Goal: Obtain resource: Obtain resource

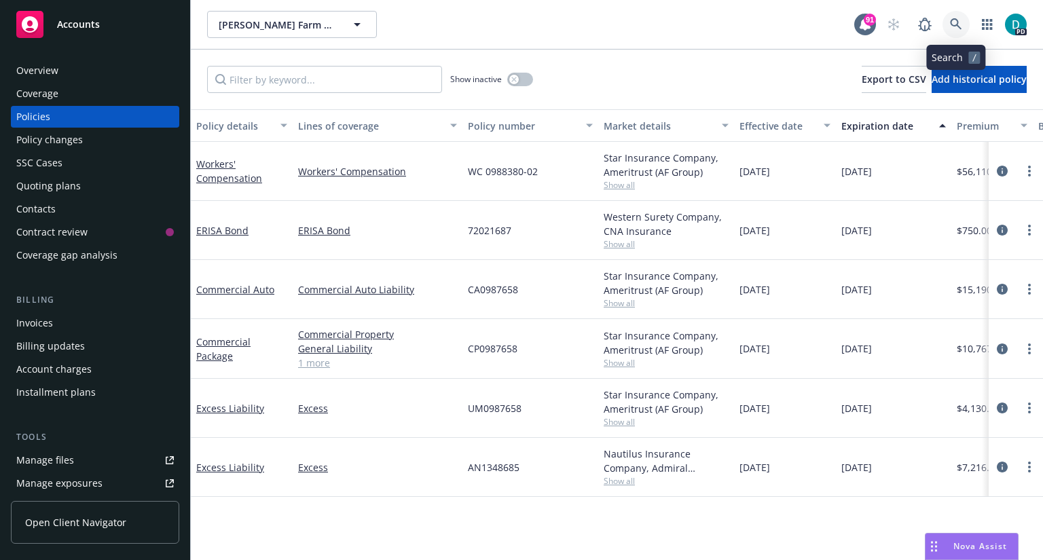
click at [957, 16] on link at bounding box center [955, 24] width 27 height 27
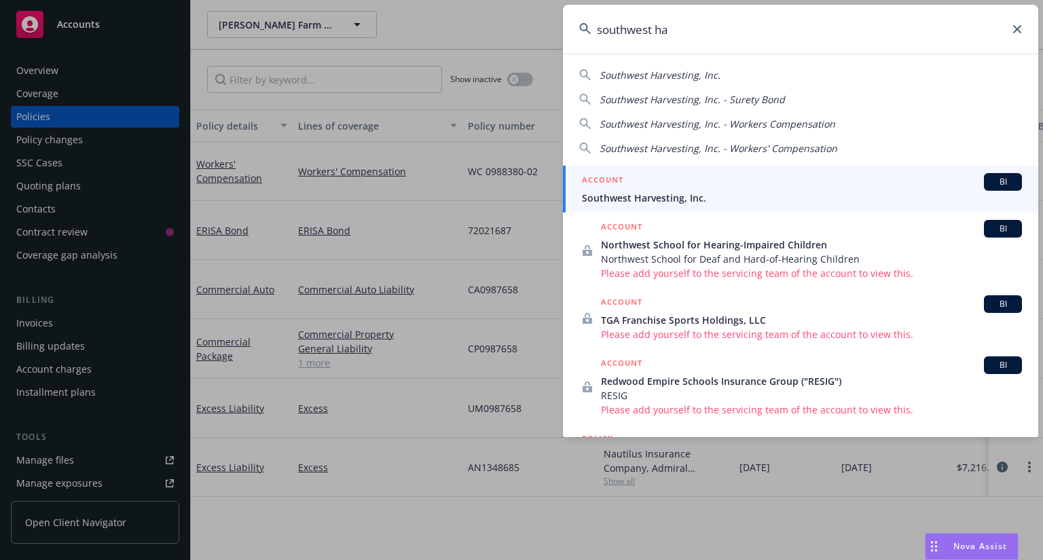
type input "southwest ha"
click at [650, 193] on span "Southwest Harvesting, Inc." at bounding box center [802, 198] width 440 height 14
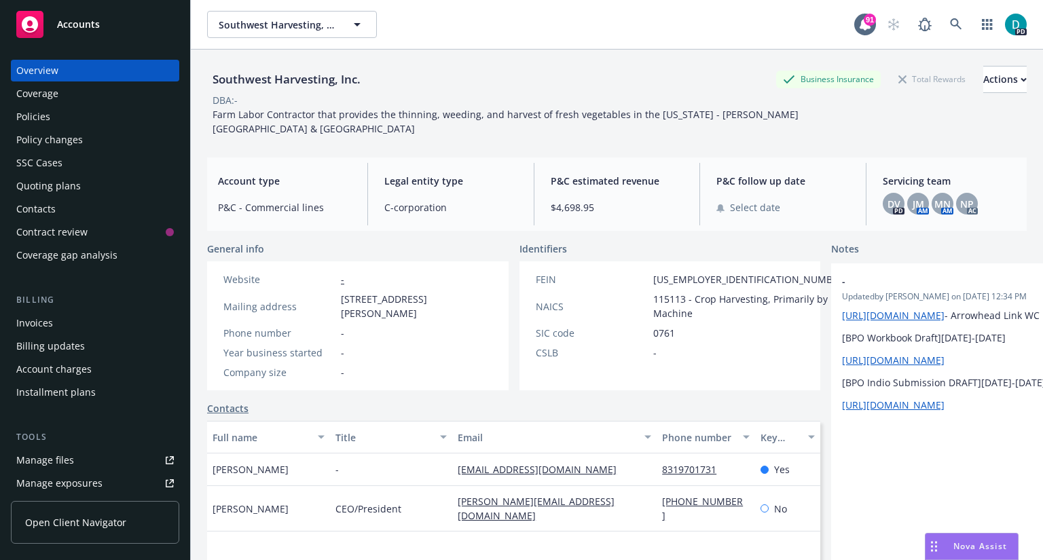
click at [44, 125] on div "Policies" at bounding box center [33, 117] width 34 height 22
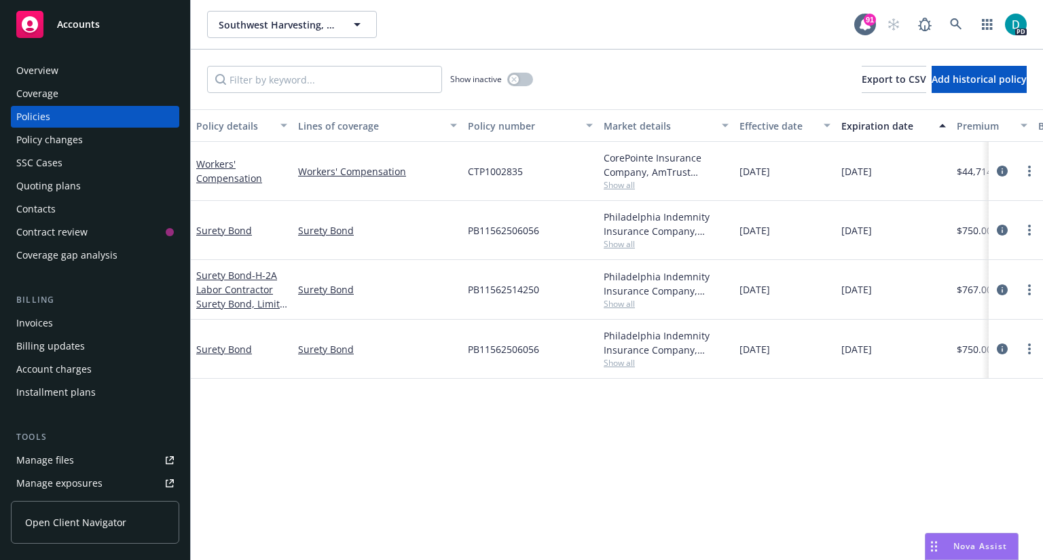
click at [35, 462] on div "Manage files" at bounding box center [45, 460] width 58 height 22
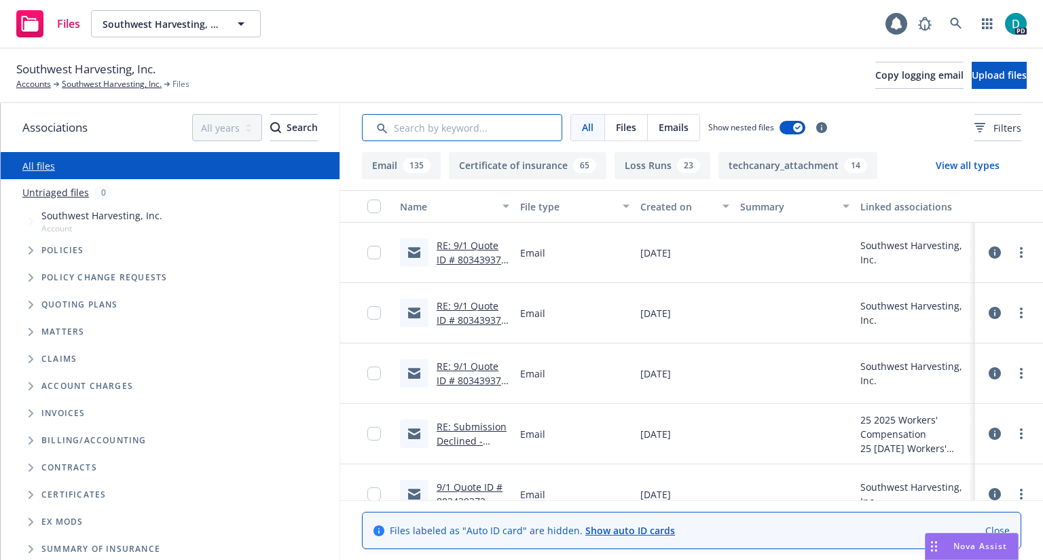
click at [417, 130] on input "Search by keyword..." at bounding box center [462, 127] width 200 height 27
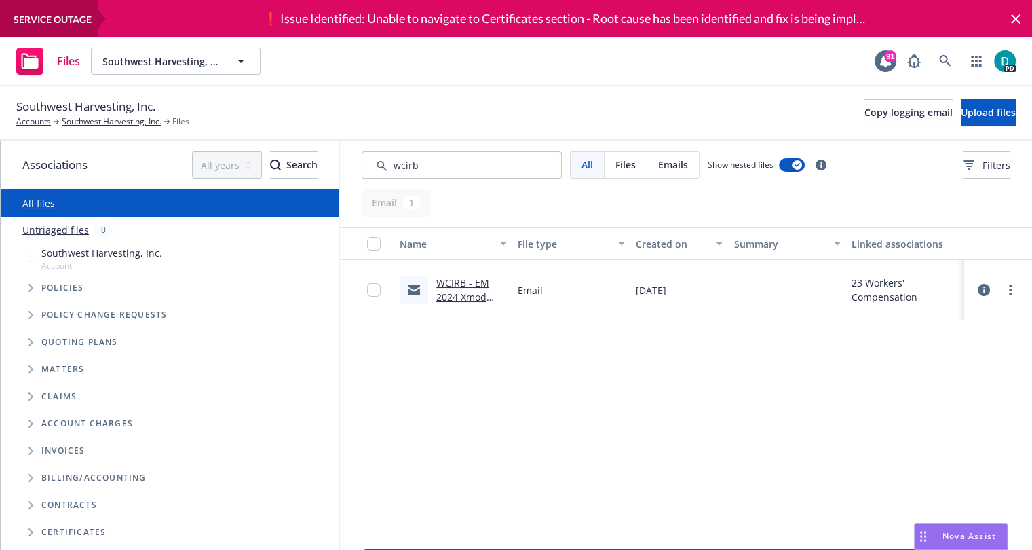
click at [460, 281] on link "WCIRB - EM 2024 Xmod published .79.msg" at bounding box center [462, 304] width 53 height 56
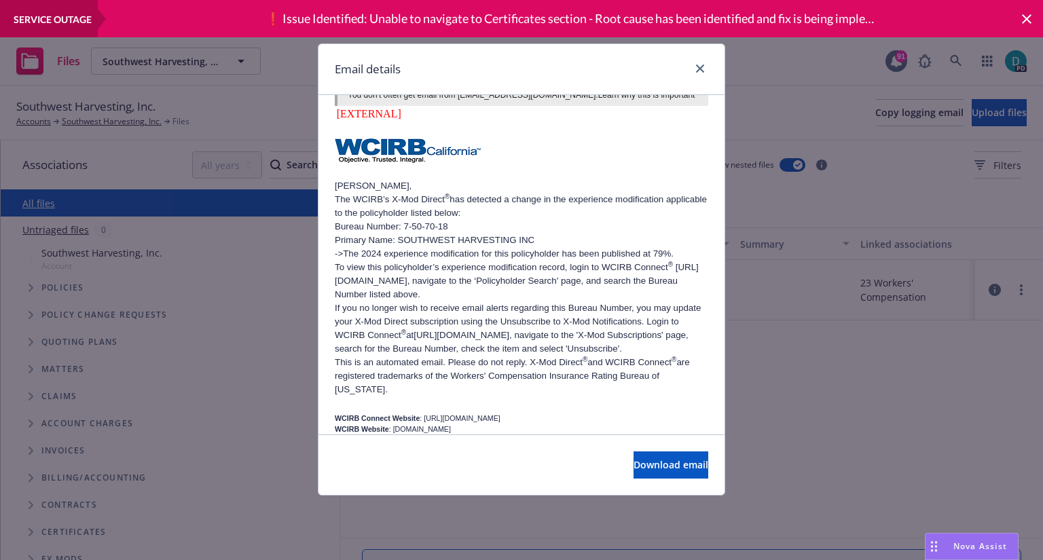
scroll to position [570, 0]
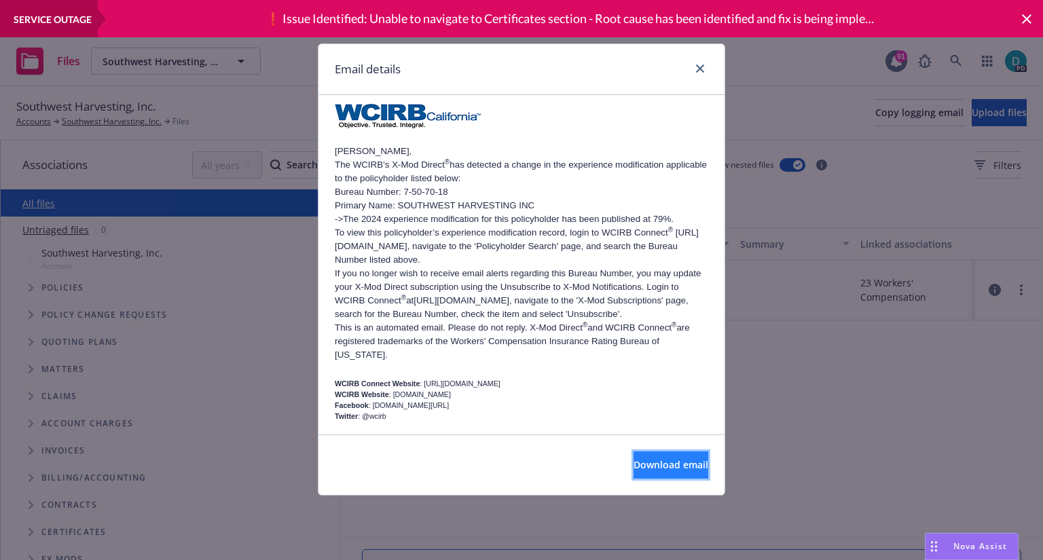
click at [641, 459] on span "Download email" at bounding box center [670, 464] width 75 height 13
click at [710, 74] on div "Email details" at bounding box center [521, 69] width 406 height 51
click at [705, 67] on link "close" at bounding box center [700, 68] width 16 height 16
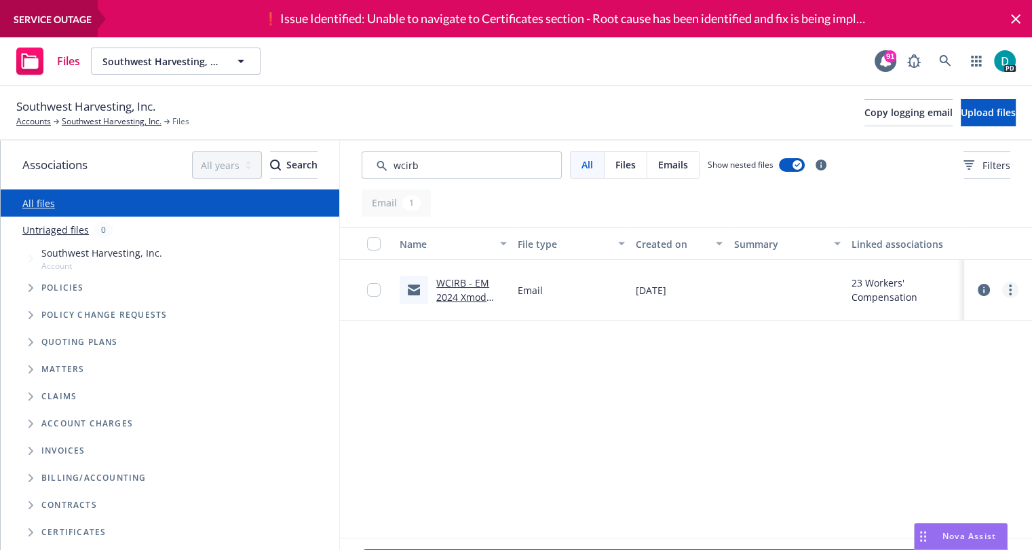
click at [1012, 287] on icon "more" at bounding box center [1010, 289] width 3 height 11
click at [950, 344] on link "Download" at bounding box center [960, 344] width 135 height 27
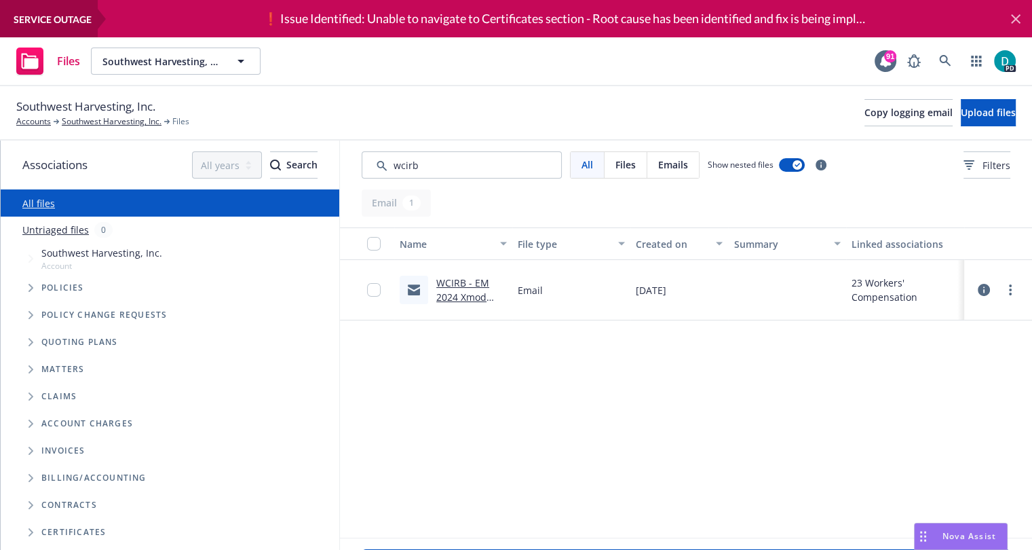
click at [1018, 16] on icon at bounding box center [1016, 19] width 10 height 10
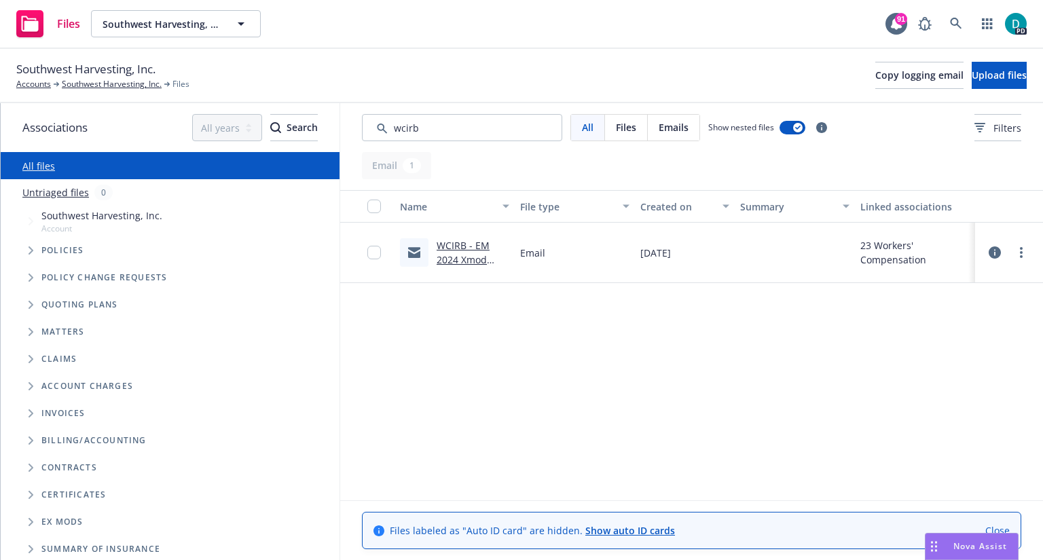
click at [50, 523] on span "Ex Mods" at bounding box center [61, 522] width 41 height 8
click at [27, 519] on span "Folder Tree Example" at bounding box center [31, 522] width 22 height 22
click at [464, 134] on input "Search by keyword..." at bounding box center [462, 127] width 200 height 27
type input "w"
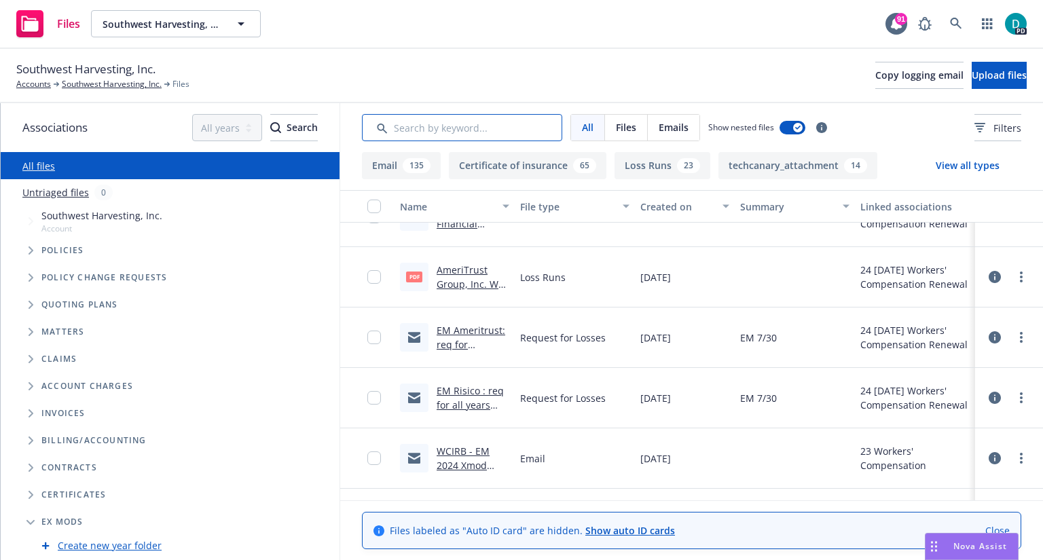
scroll to position [8462, 0]
click at [468, 447] on link "WCIRB - EM 2024 Xmod published .79.msg" at bounding box center [462, 471] width 53 height 56
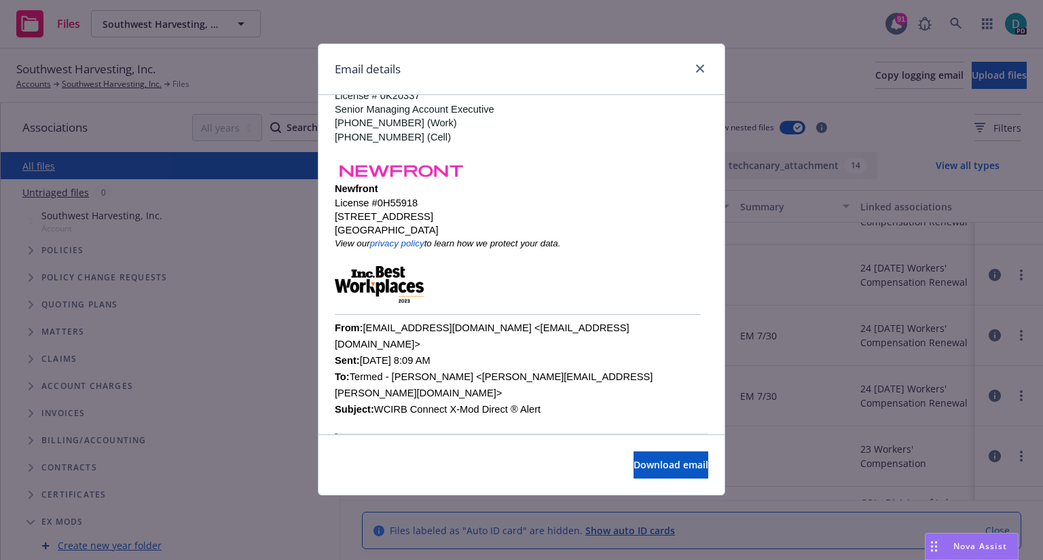
scroll to position [165, 0]
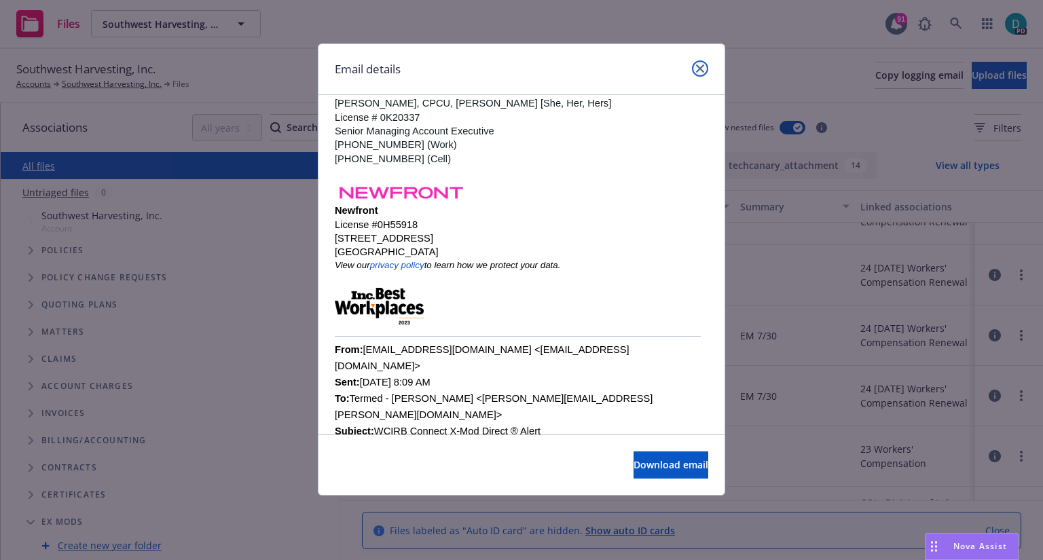
click at [699, 62] on link "close" at bounding box center [700, 68] width 16 height 16
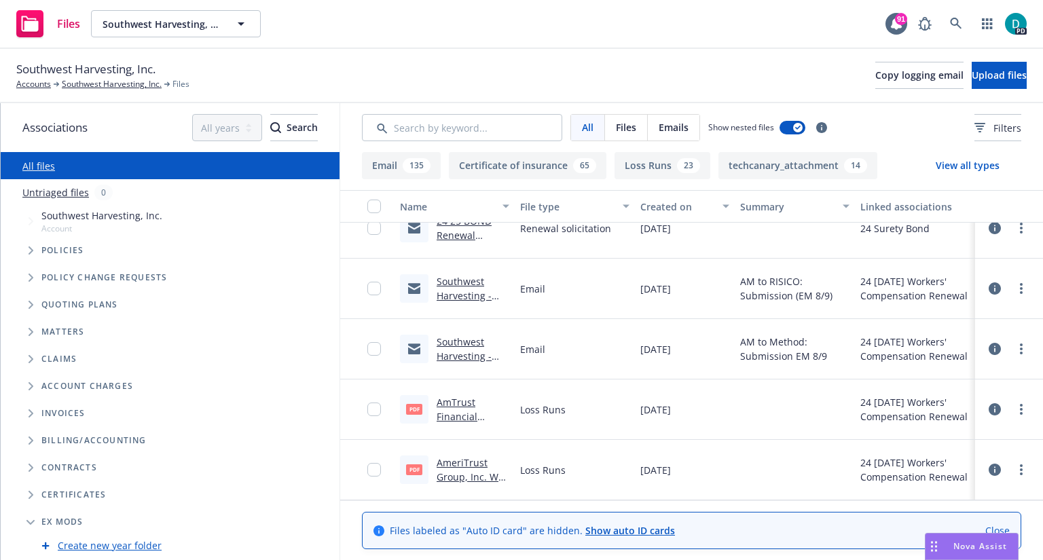
scroll to position [8268, 0]
click at [443, 351] on link "Southwest Harvesting - **9/01 WC Submission" at bounding box center [463, 364] width 55 height 56
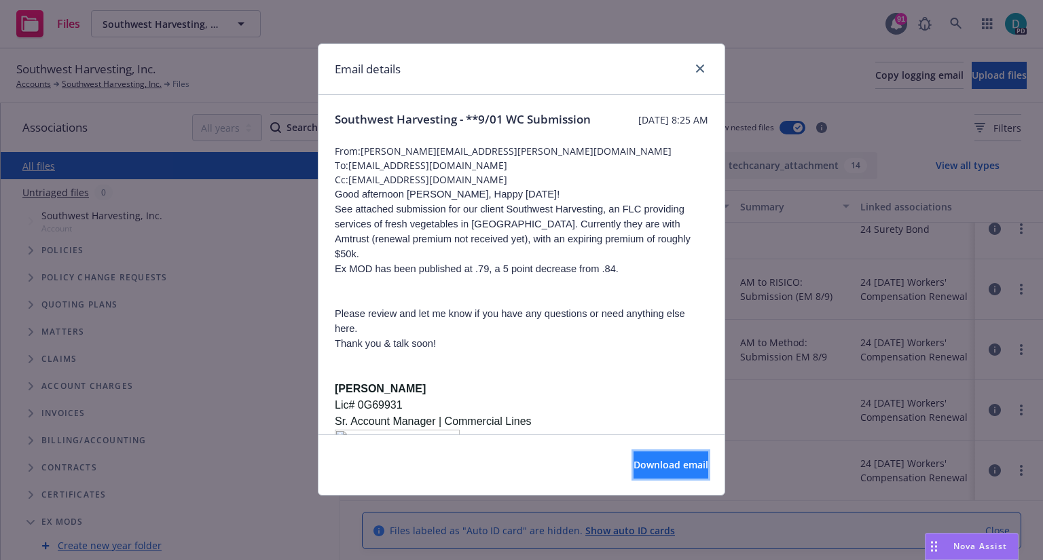
click at [641, 465] on span "Download email" at bounding box center [670, 464] width 75 height 13
click at [701, 74] on link "close" at bounding box center [700, 68] width 16 height 16
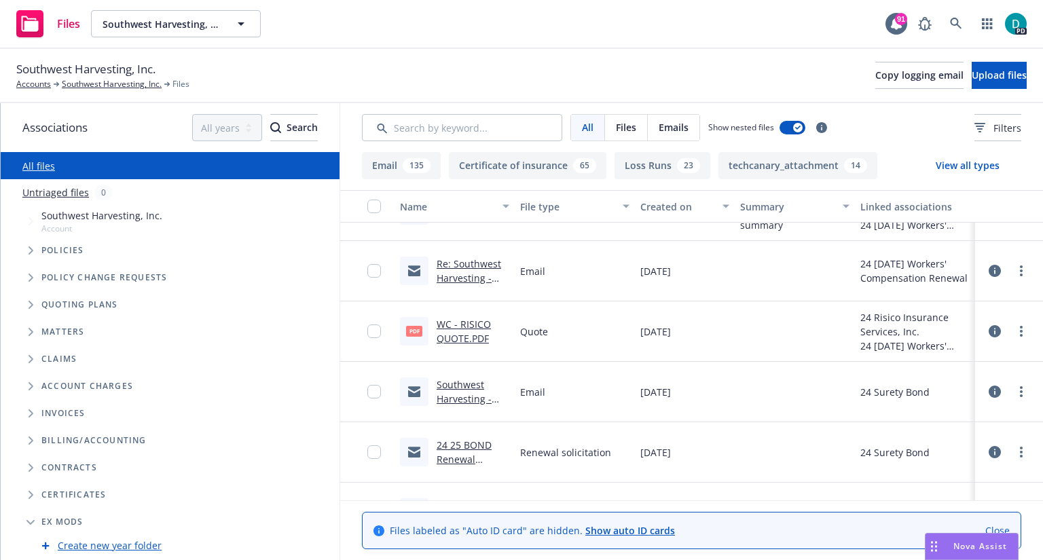
scroll to position [7971, 0]
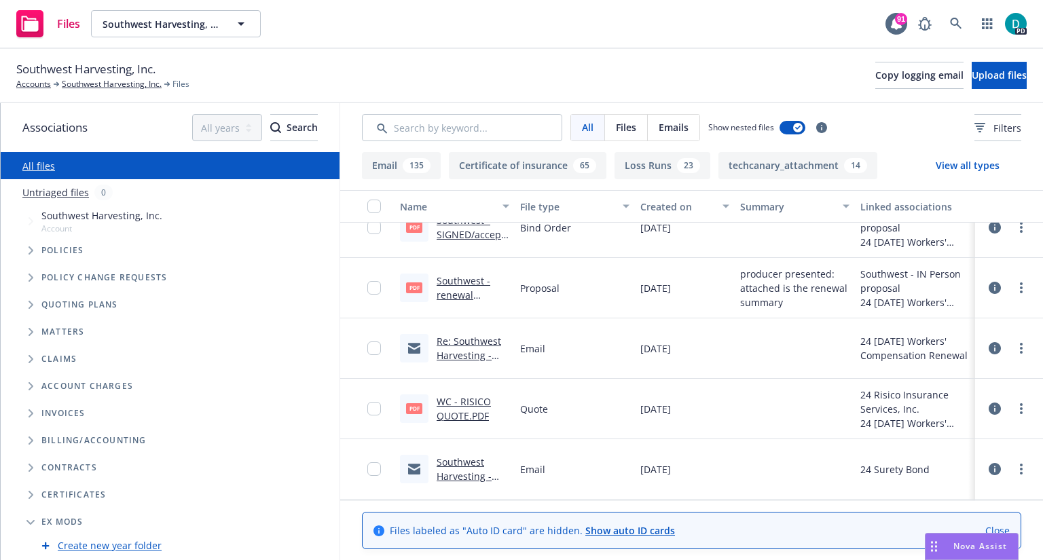
click at [475, 341] on link "Re: Southwest Harvesting - **9/01 WC Submission" at bounding box center [468, 363] width 64 height 56
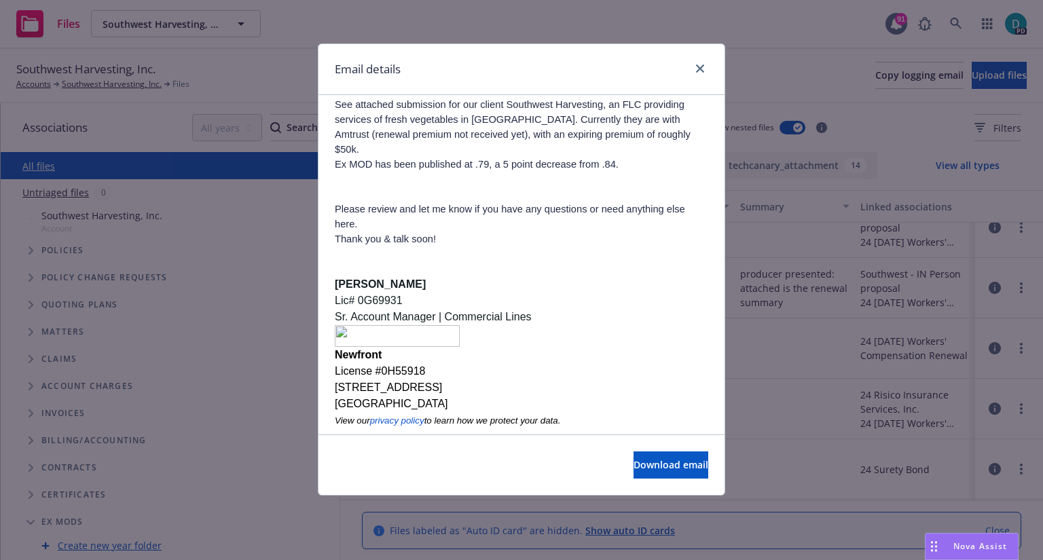
scroll to position [496, 0]
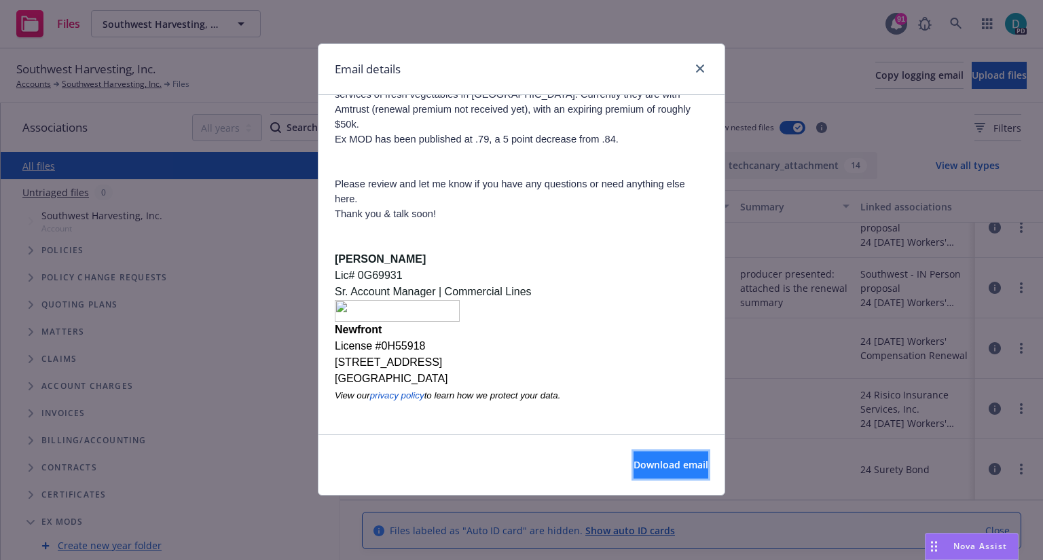
click at [633, 451] on button "Download email" at bounding box center [670, 464] width 75 height 27
click at [692, 63] on div at bounding box center [697, 69] width 22 height 18
click at [701, 66] on icon "close" at bounding box center [700, 68] width 8 height 8
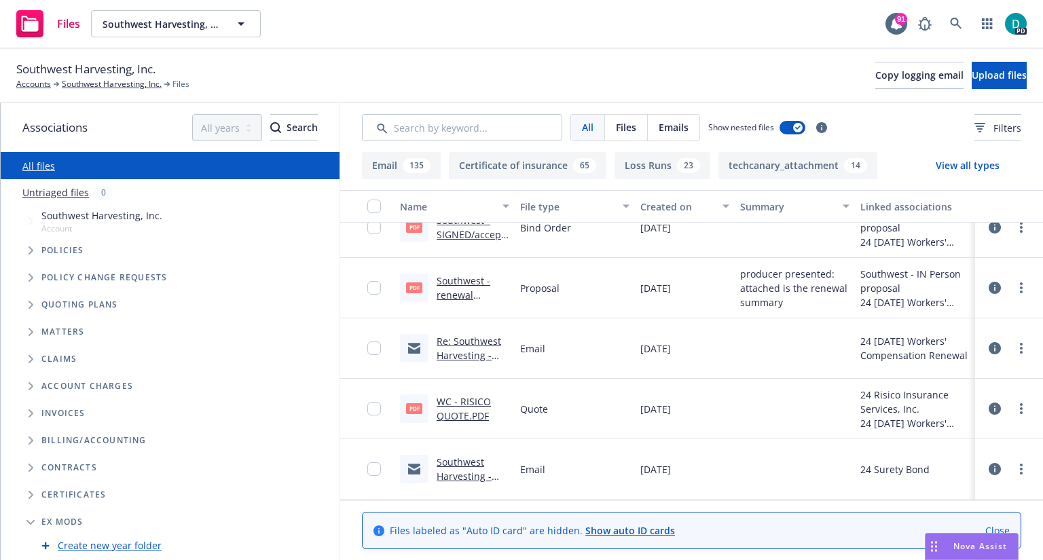
scroll to position [81, 0]
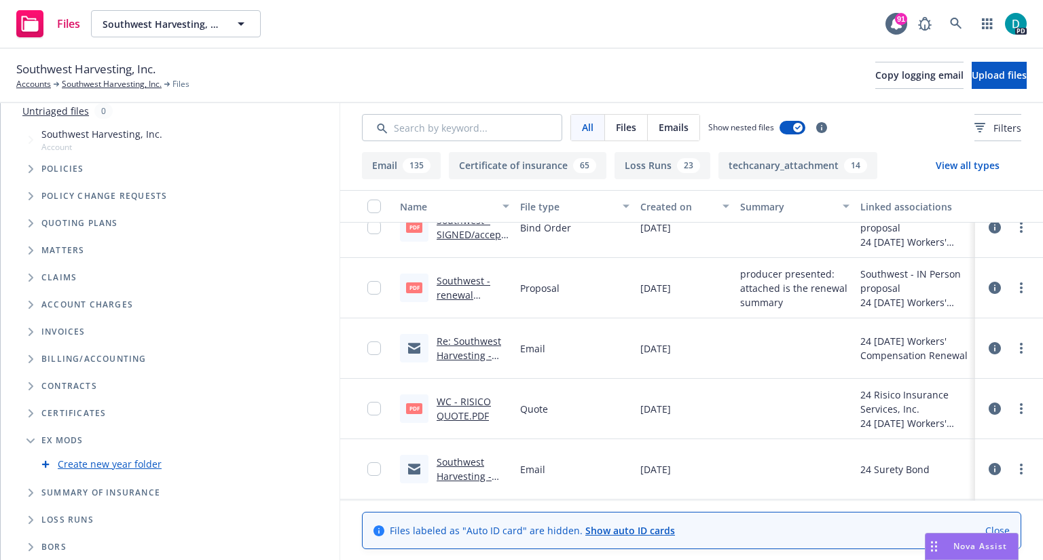
click at [36, 517] on span "Folder Tree Example" at bounding box center [31, 520] width 22 height 22
click at [30, 436] on span "Folder Tree Example" at bounding box center [31, 441] width 22 height 22
click at [96, 79] on link "Southwest Harvesting, Inc." at bounding box center [112, 84] width 100 height 12
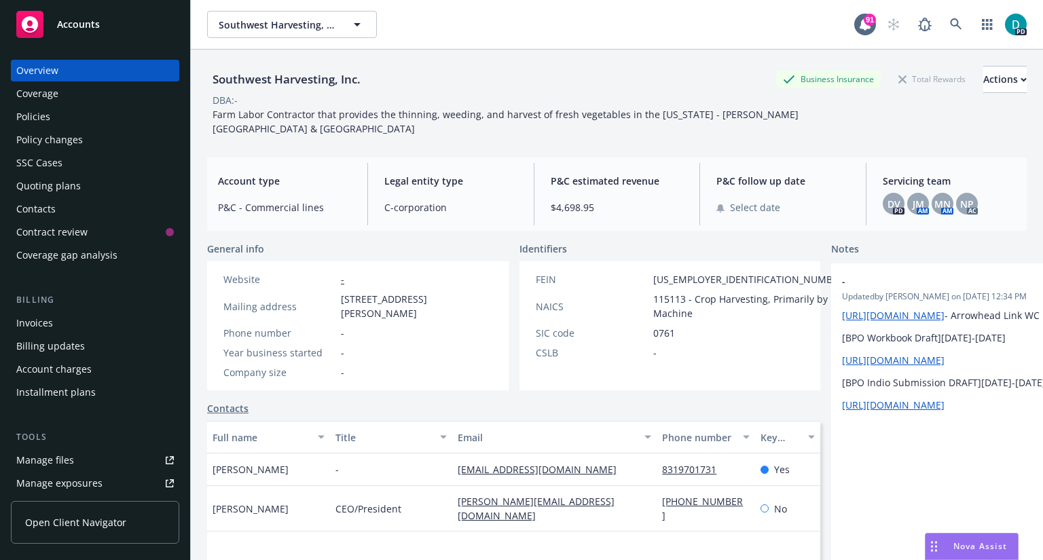
click at [57, 458] on div "Manage files" at bounding box center [45, 460] width 58 height 22
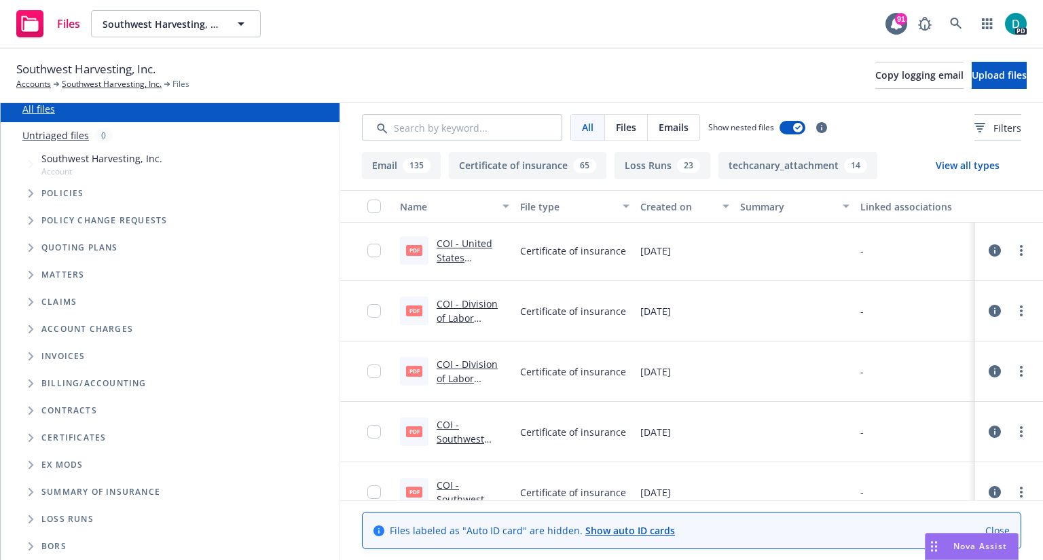
scroll to position [6636, 0]
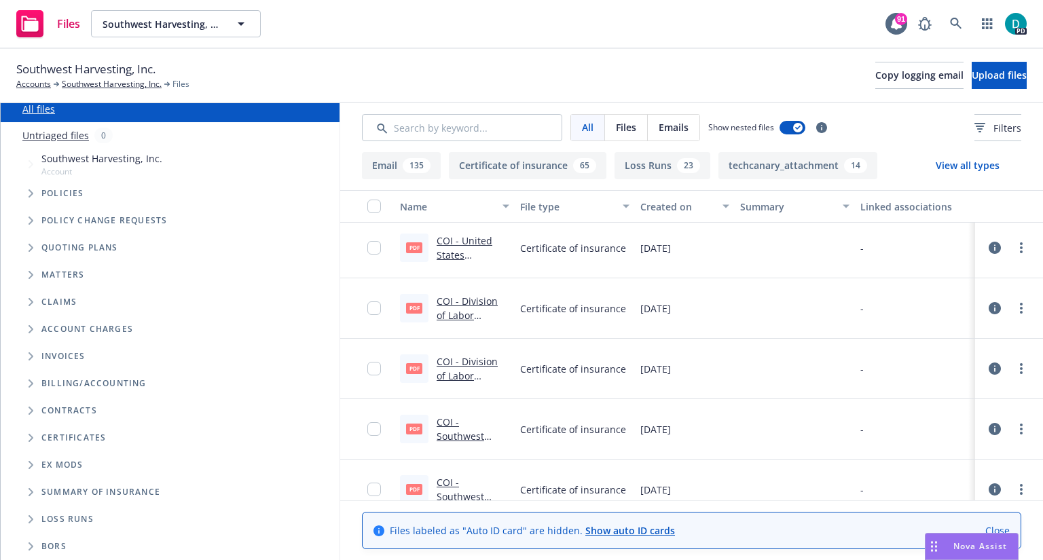
click at [71, 193] on span "Policies" at bounding box center [62, 193] width 43 height 8
click at [31, 192] on icon "Tree Example" at bounding box center [31, 193] width 5 height 8
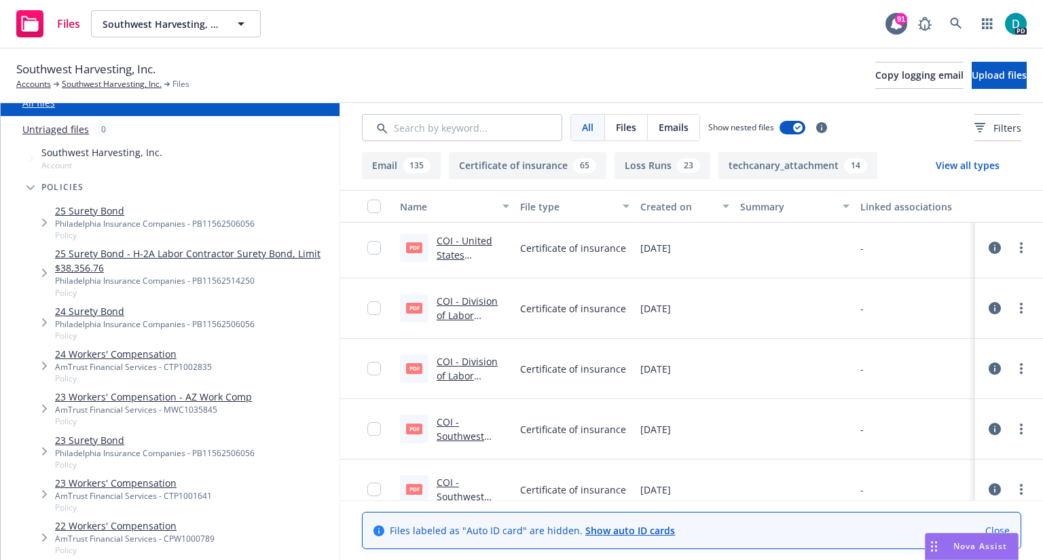
scroll to position [62, 0]
click at [75, 481] on link "23 Workers' Compensation" at bounding box center [133, 484] width 157 height 14
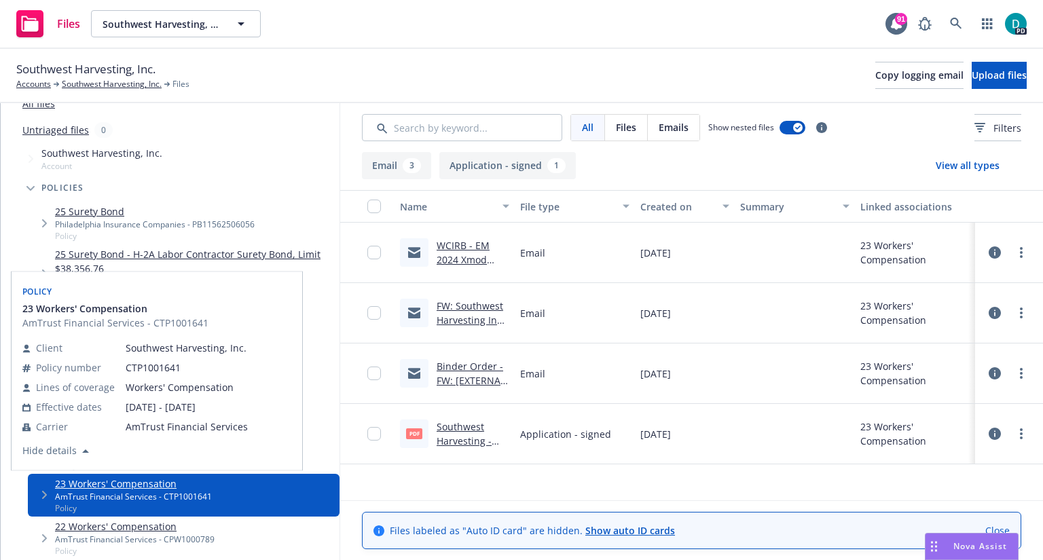
click at [129, 481] on link "23 Workers' Compensation" at bounding box center [133, 484] width 157 height 14
click at [396, 169] on button "Email 3" at bounding box center [396, 165] width 69 height 27
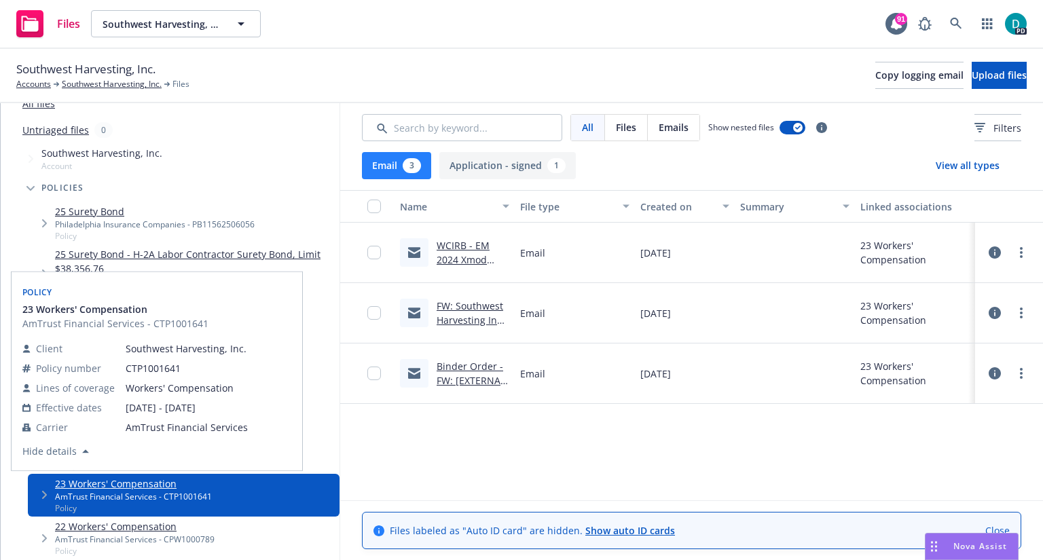
click at [461, 312] on div "FW: Southwest Harvesting Inc 9/1/23 - Formal Bind Confirmation" at bounding box center [472, 313] width 73 height 29
click at [465, 305] on link "FW: Southwest Harvesting Inc 9/1/23 - Formal Bind Confirmation" at bounding box center [471, 334] width 71 height 70
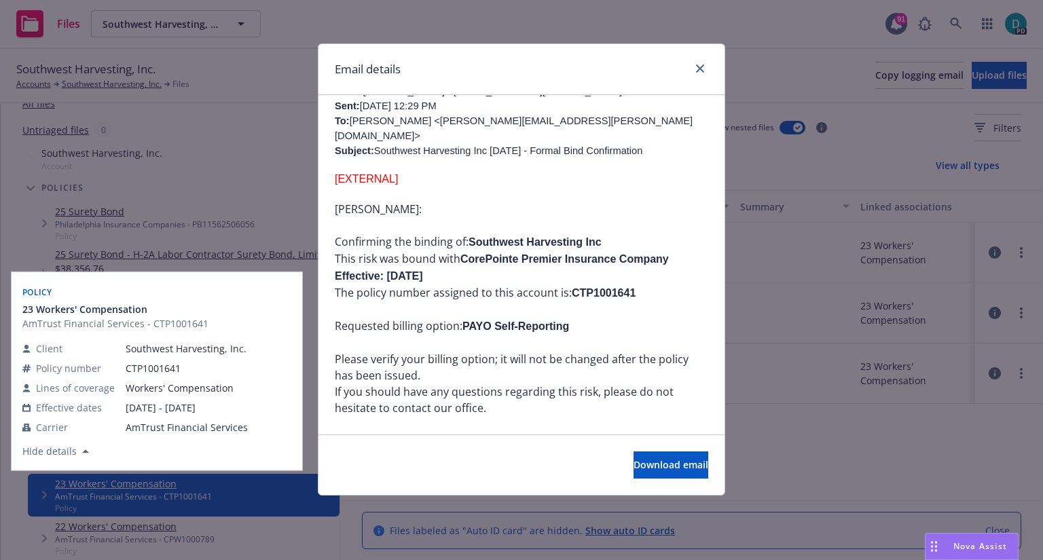
scroll to position [121, 0]
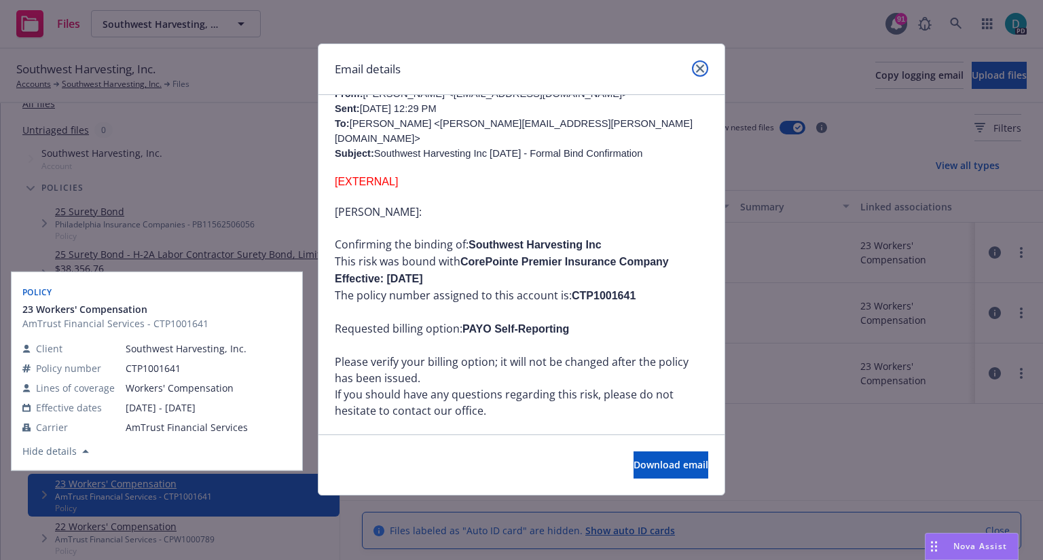
click at [699, 73] on link "close" at bounding box center [700, 68] width 16 height 16
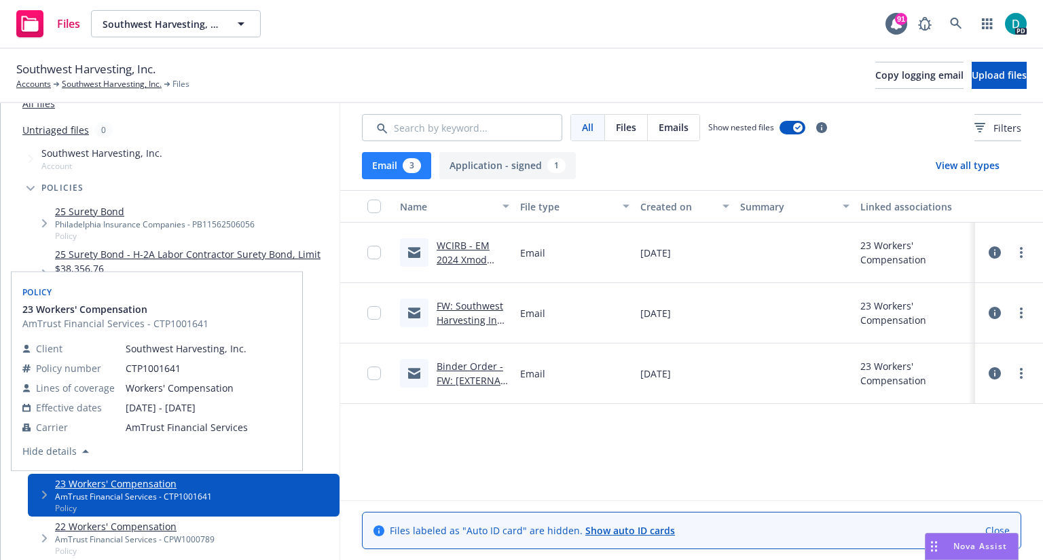
click at [460, 306] on link "FW: Southwest Harvesting Inc 9/1/23 - Formal Bind Confirmation" at bounding box center [471, 334] width 71 height 70
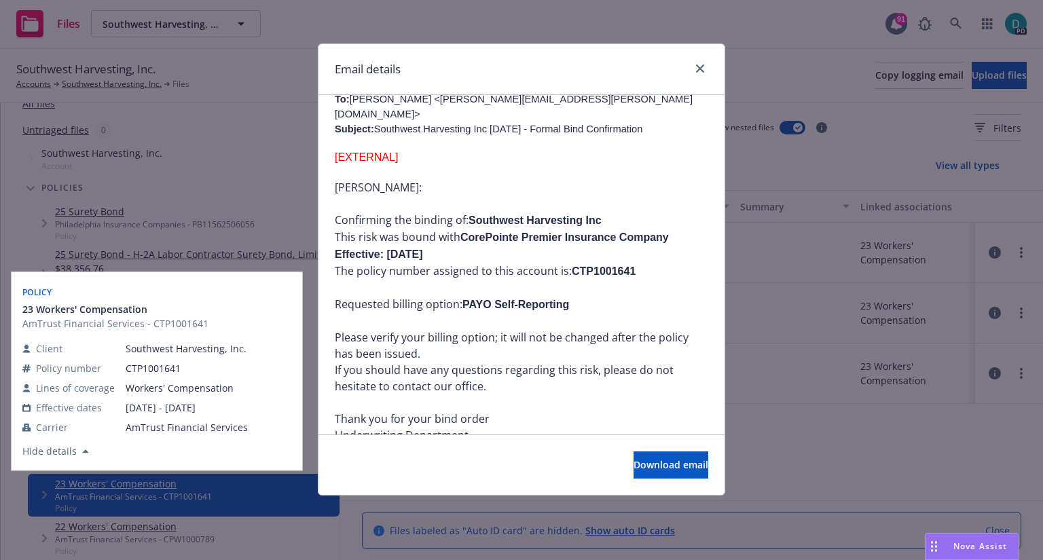
scroll to position [147, 0]
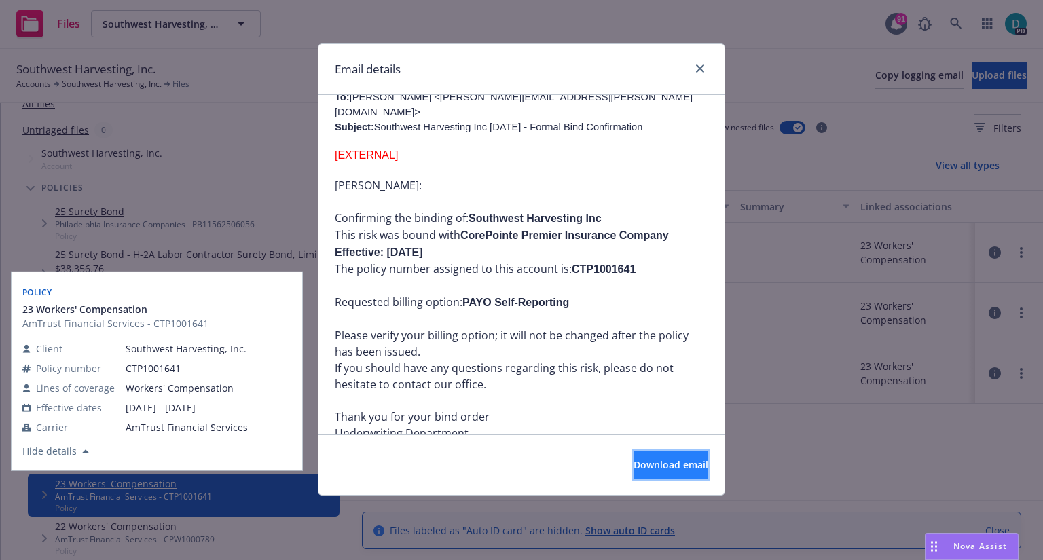
click at [638, 468] on span "Download email" at bounding box center [670, 464] width 75 height 13
click at [705, 71] on link "close" at bounding box center [700, 68] width 16 height 16
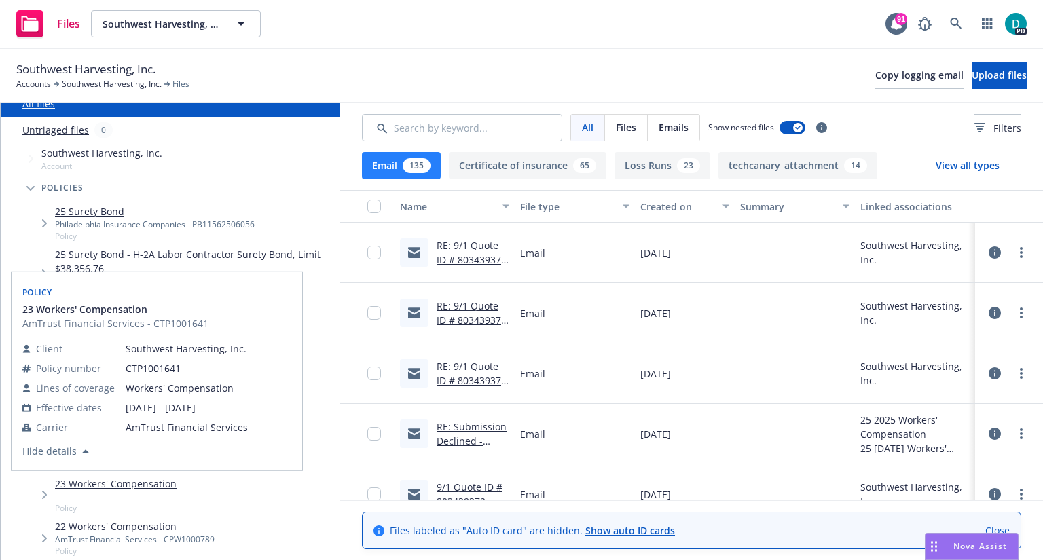
click at [16, 236] on ul "25 Surety Bond Philadelphia Insurance Companies - PB11562506056 Policy 25 Suret…" at bounding box center [176, 488] width 325 height 573
click at [238, 162] on div "Southwest Harvesting, Inc. Account" at bounding box center [176, 158] width 325 height 31
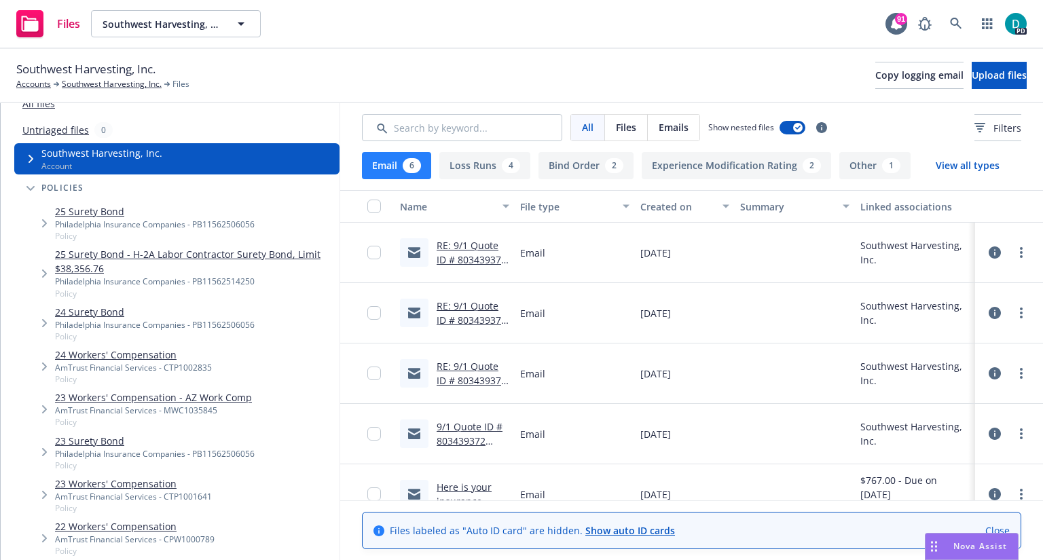
click at [324, 441] on div "23 Surety Bond Philadelphia Insurance Companies - PB11562506056 Policy" at bounding box center [184, 452] width 312 height 43
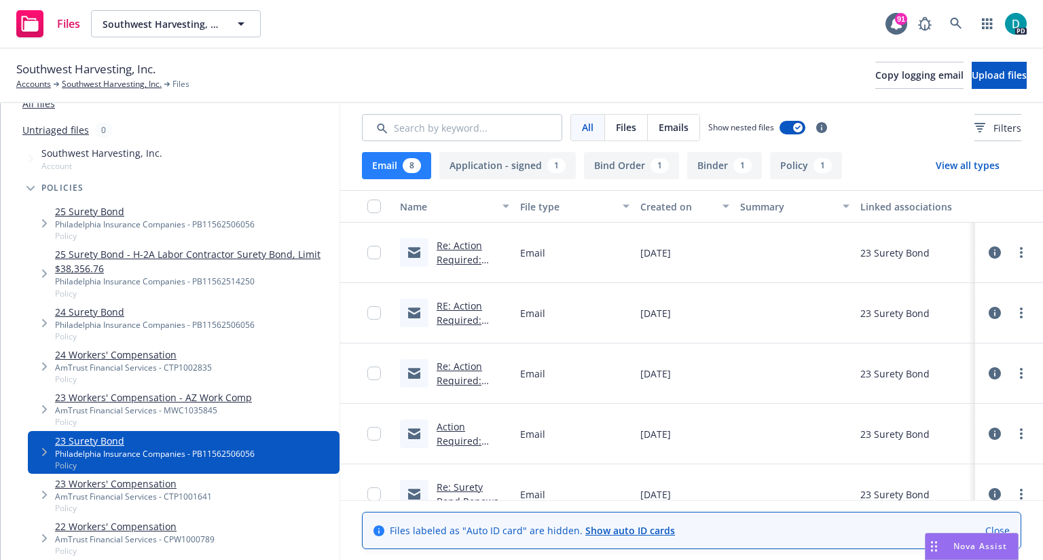
click at [214, 393] on link "23 Workers' Compensation - AZ Work Comp" at bounding box center [153, 397] width 197 height 14
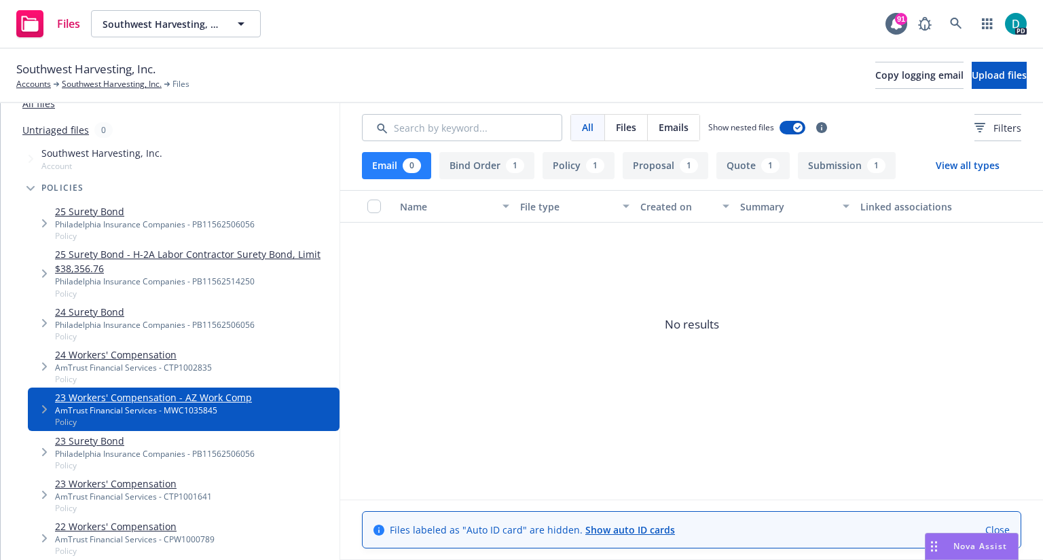
click at [556, 167] on button "Policy 1" at bounding box center [578, 165] width 72 height 27
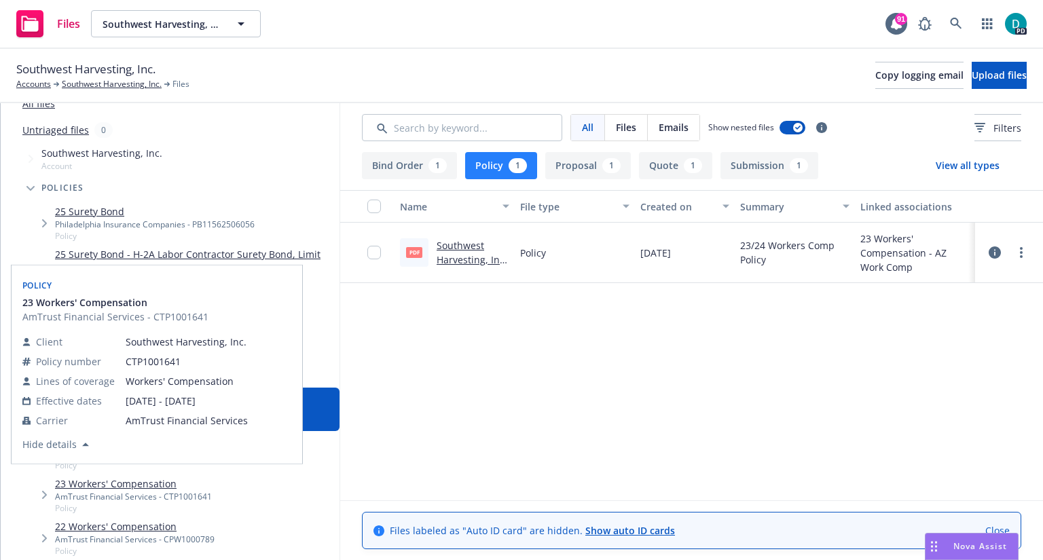
click at [92, 479] on link "23 Workers' Compensation" at bounding box center [133, 484] width 157 height 14
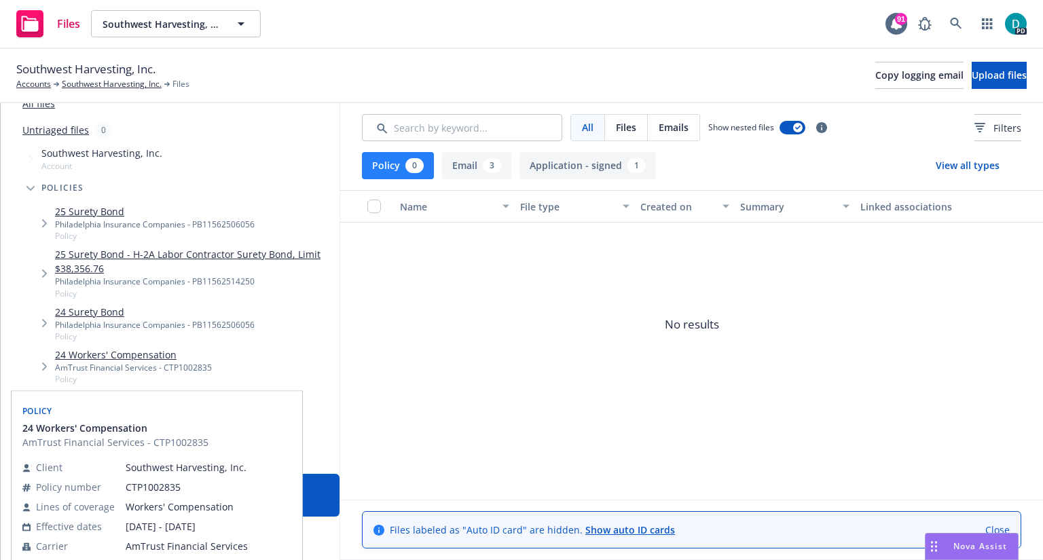
click at [109, 352] on link "24 Workers' Compensation" at bounding box center [133, 355] width 157 height 14
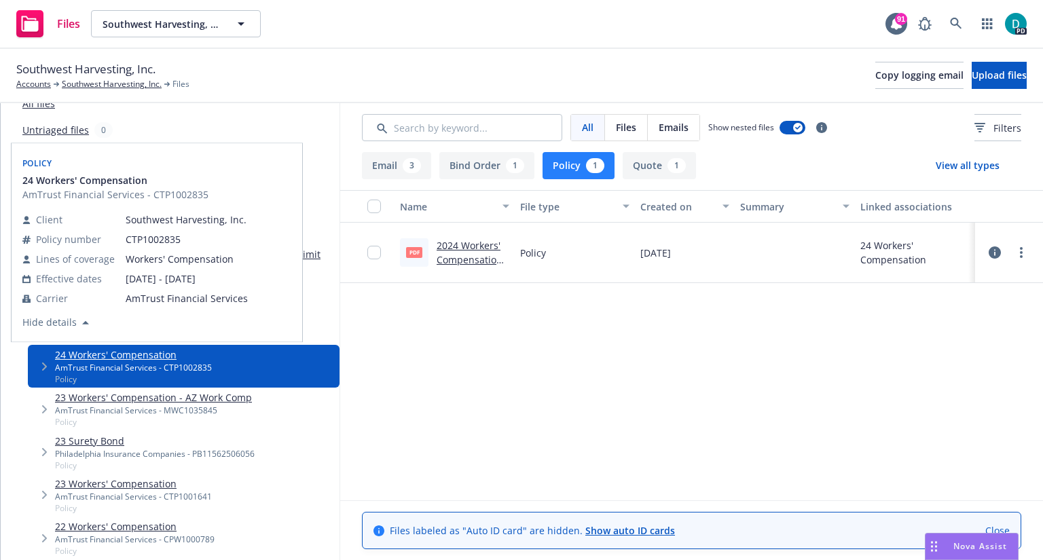
click at [73, 314] on div "Client Southwest Harvesting, Inc. Policy number CTP1002835 Lines of coverage Wo…" at bounding box center [134, 268] width 225 height 126
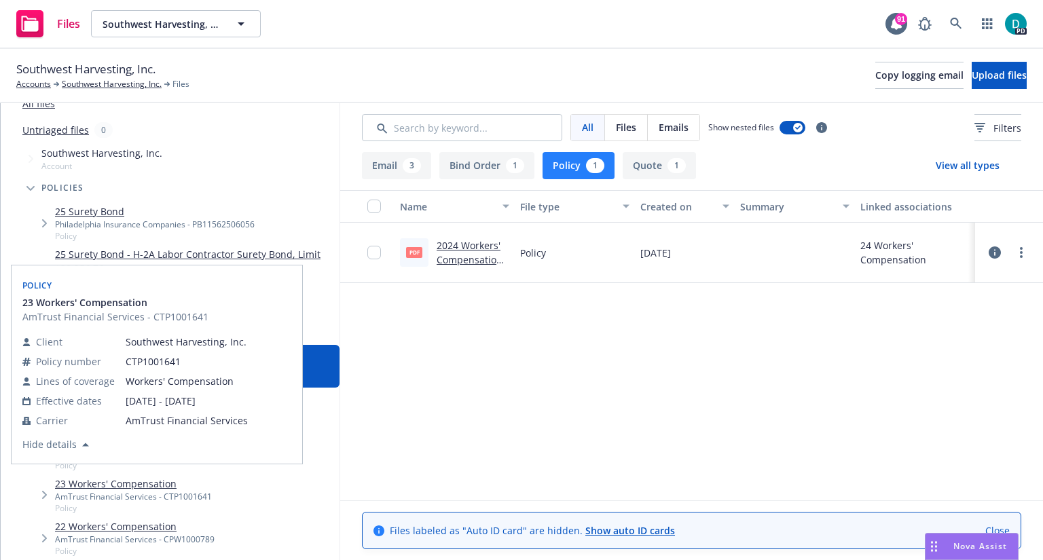
click at [127, 482] on link "23 Workers' Compensation" at bounding box center [133, 484] width 157 height 14
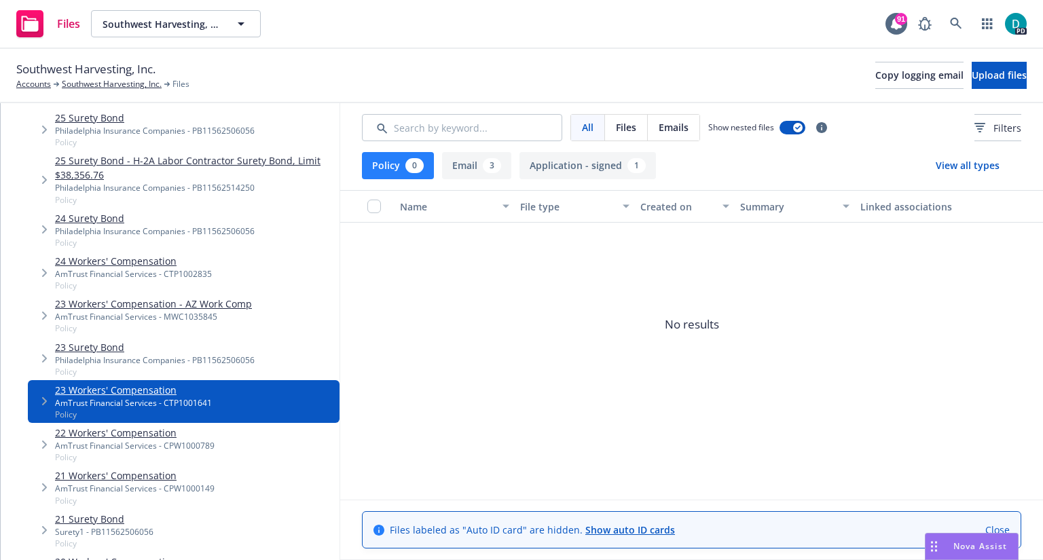
scroll to position [159, 0]
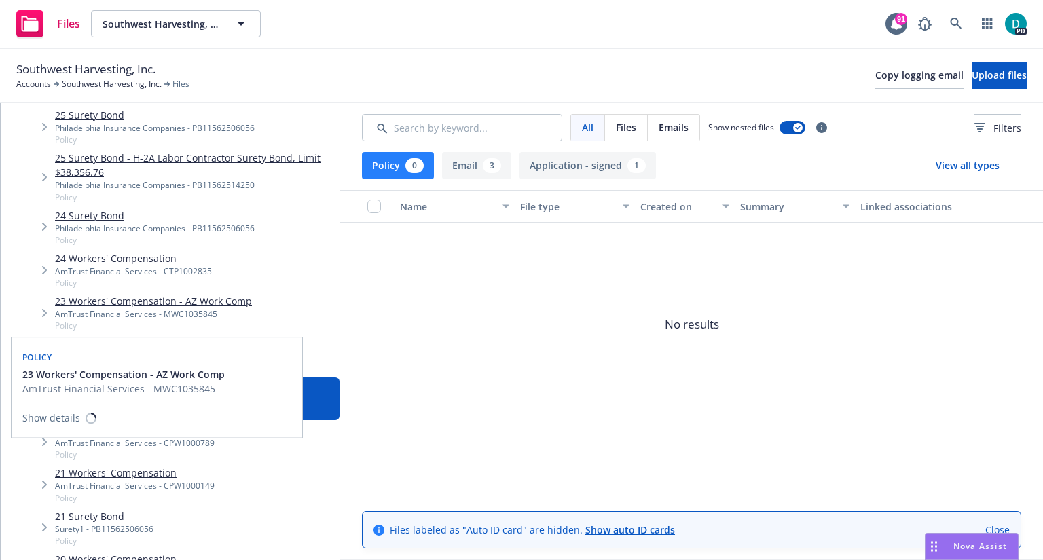
click at [124, 303] on link "23 Workers' Compensation - AZ Work Comp" at bounding box center [153, 301] width 197 height 14
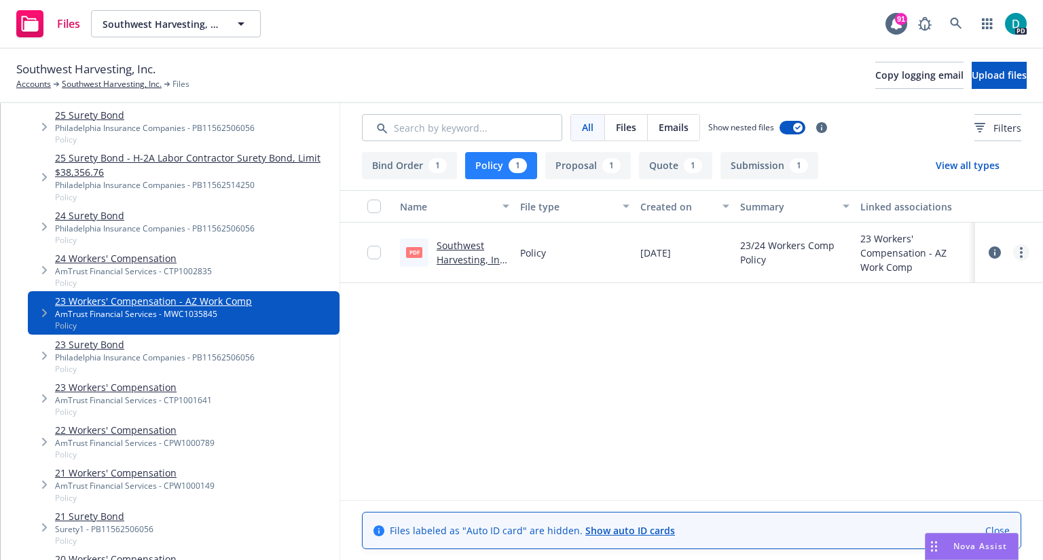
click at [1018, 248] on link "more" at bounding box center [1021, 252] width 16 height 16
click at [754, 333] on div "Name File type Created on Summary Linked associations PDF Southwest Harvesting,…" at bounding box center [691, 345] width 703 height 310
click at [463, 245] on link "Southwest Harvesting, Inc. 2024 Workers Comp Policy.PDF" at bounding box center [471, 274] width 71 height 70
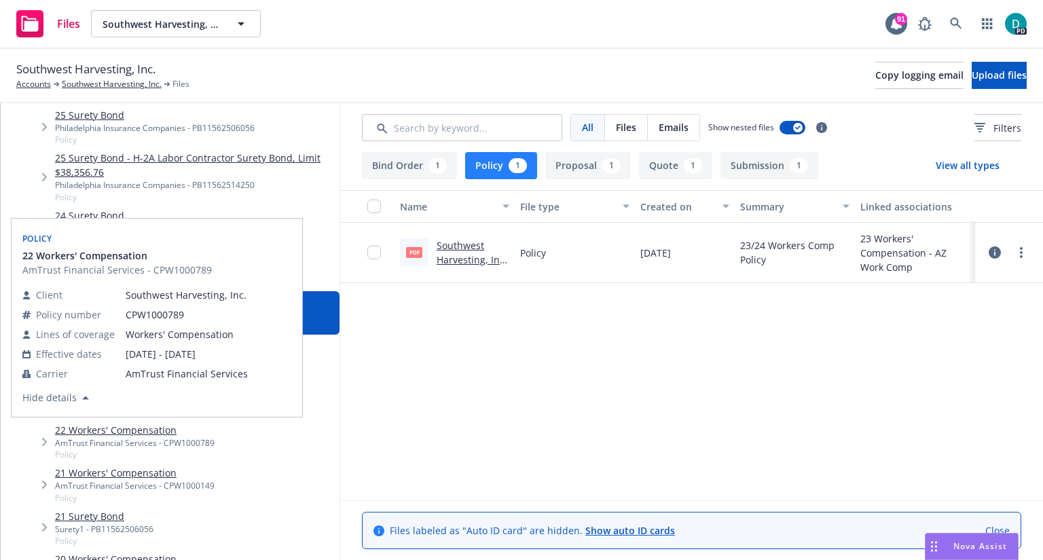
click at [143, 427] on link "22 Workers' Compensation" at bounding box center [135, 430] width 160 height 14
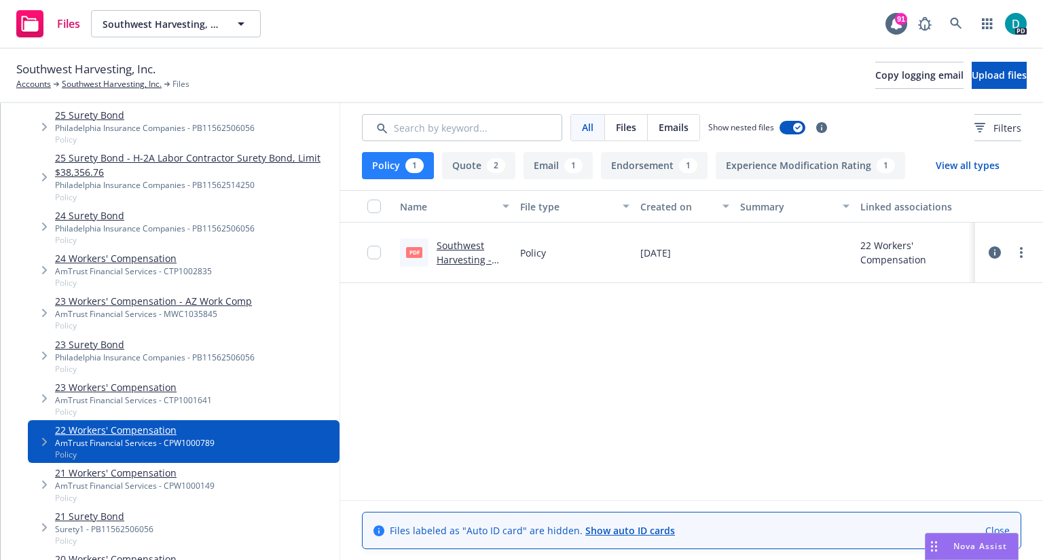
click at [462, 243] on link "Southwest Harvesting - WC Policy - 2022.PDF" at bounding box center [463, 267] width 55 height 56
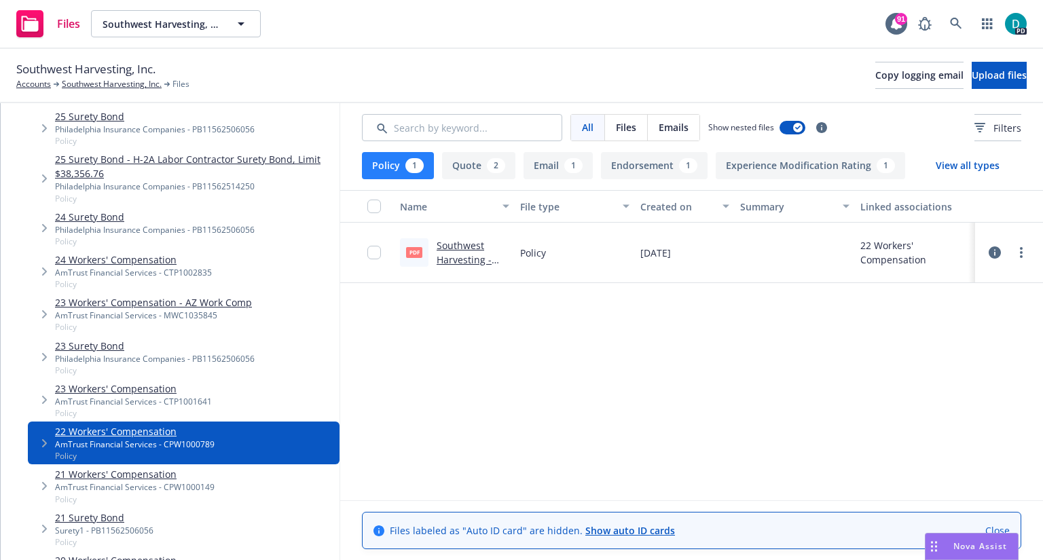
scroll to position [159, 0]
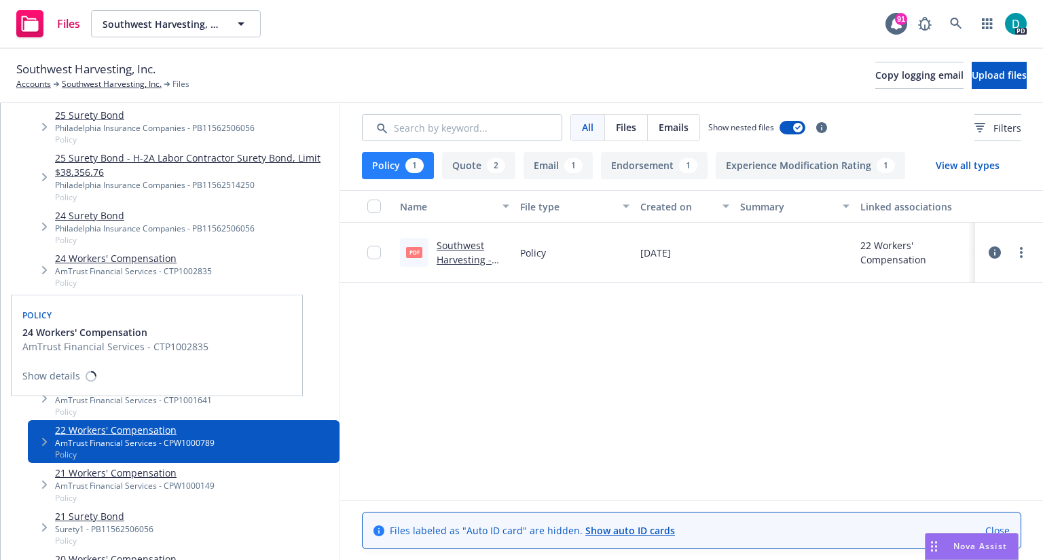
click at [123, 257] on link "24 Workers' Compensation" at bounding box center [133, 258] width 157 height 14
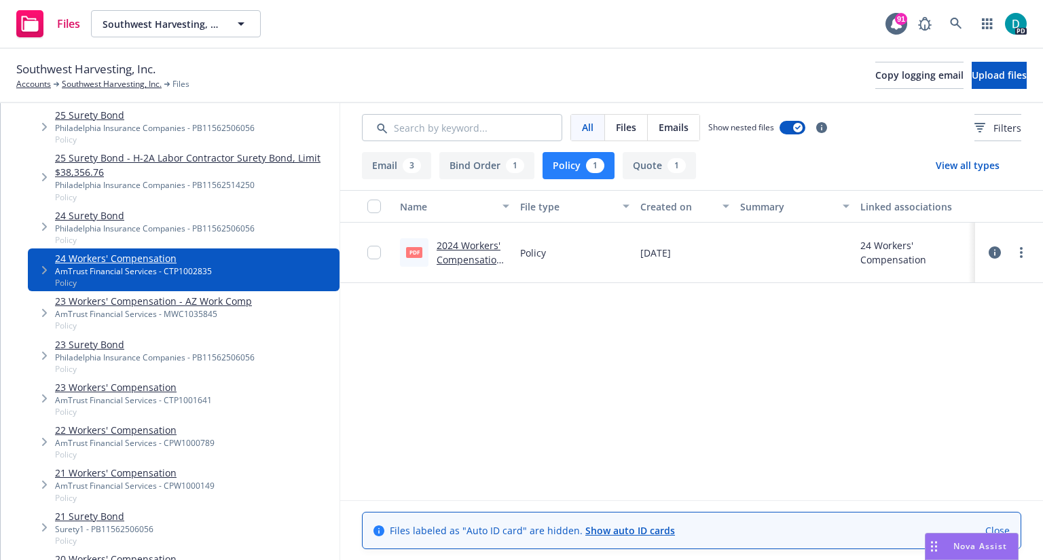
click at [474, 250] on link "2024 Workers' Compensation - Policy.pdf" at bounding box center [472, 259] width 72 height 41
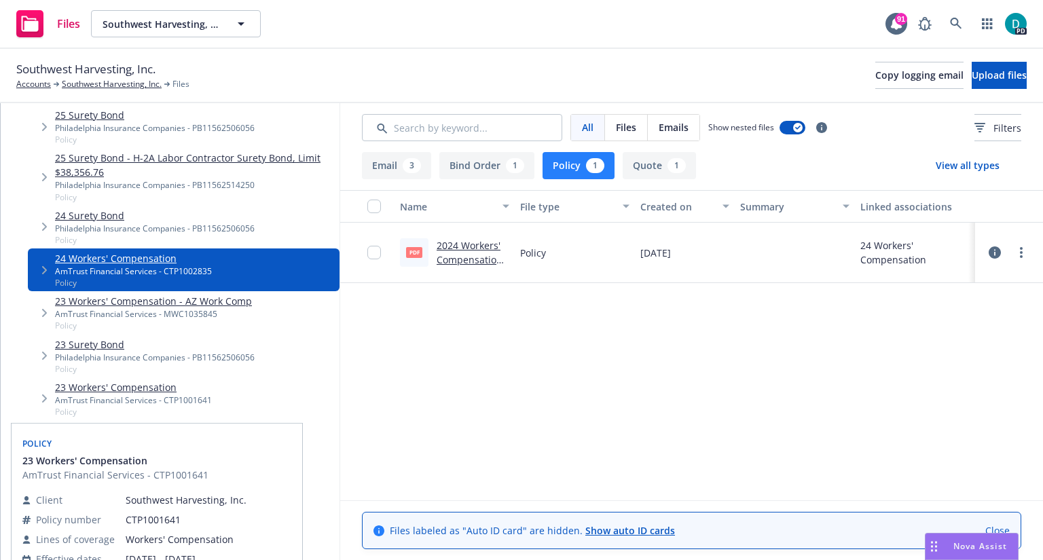
click at [156, 389] on link "23 Workers' Compensation" at bounding box center [133, 387] width 157 height 14
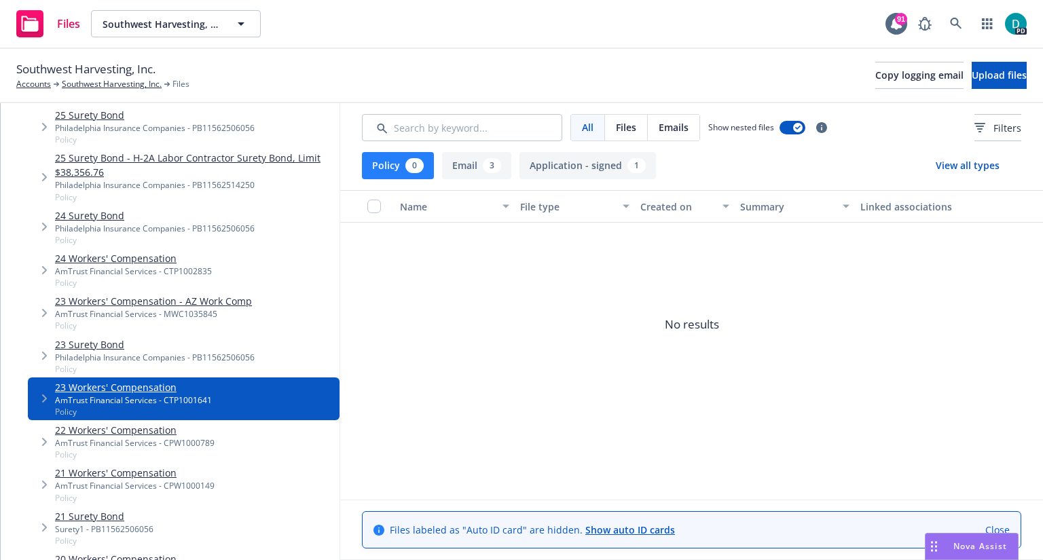
click at [576, 166] on button "Application - signed 1" at bounding box center [587, 165] width 136 height 27
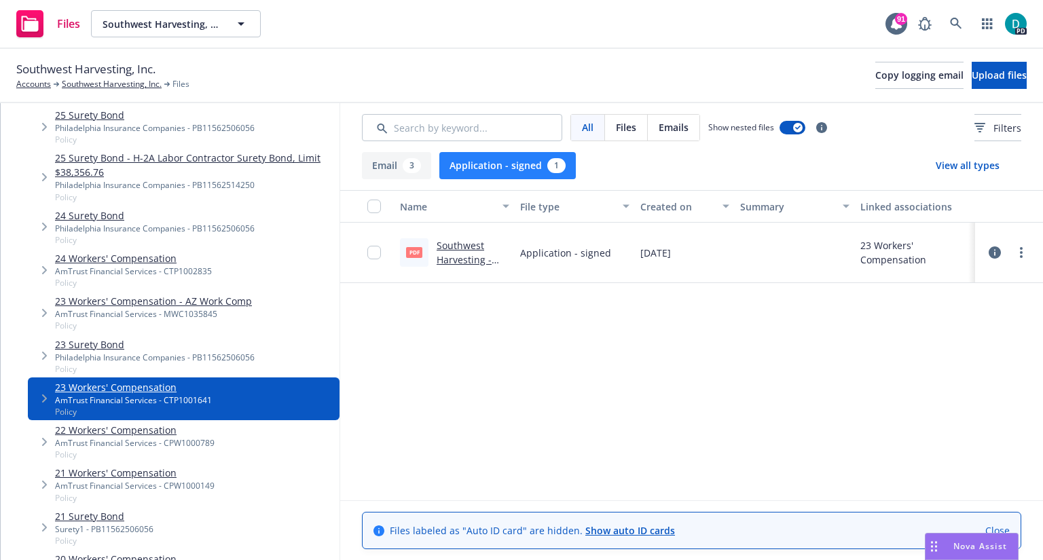
click at [392, 164] on button "Email 3" at bounding box center [396, 165] width 69 height 27
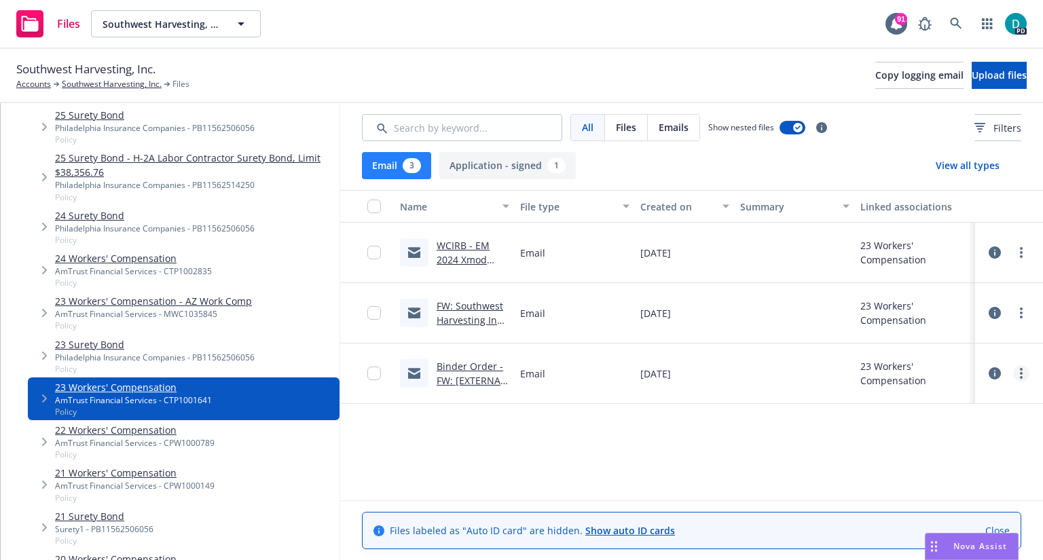
click at [1017, 377] on link "more" at bounding box center [1021, 373] width 16 height 16
click at [667, 432] on div "Name File type Created on Summary Linked associations WCIRB - EM 2024 Xmod publ…" at bounding box center [691, 345] width 703 height 310
click at [455, 307] on link "FW: Southwest Harvesting Inc 9/1/23 - Formal Bind Confirmation" at bounding box center [471, 334] width 71 height 70
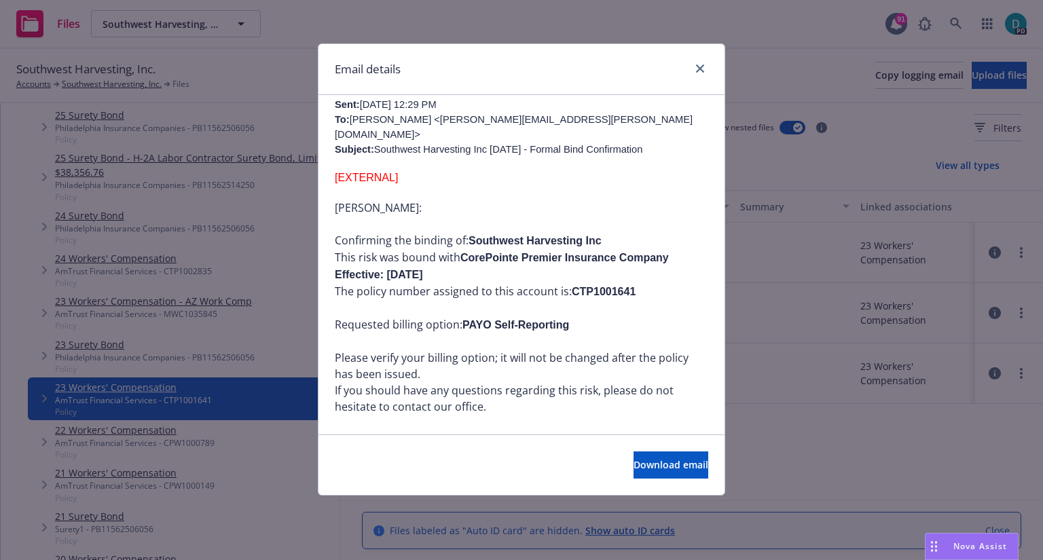
scroll to position [205, 0]
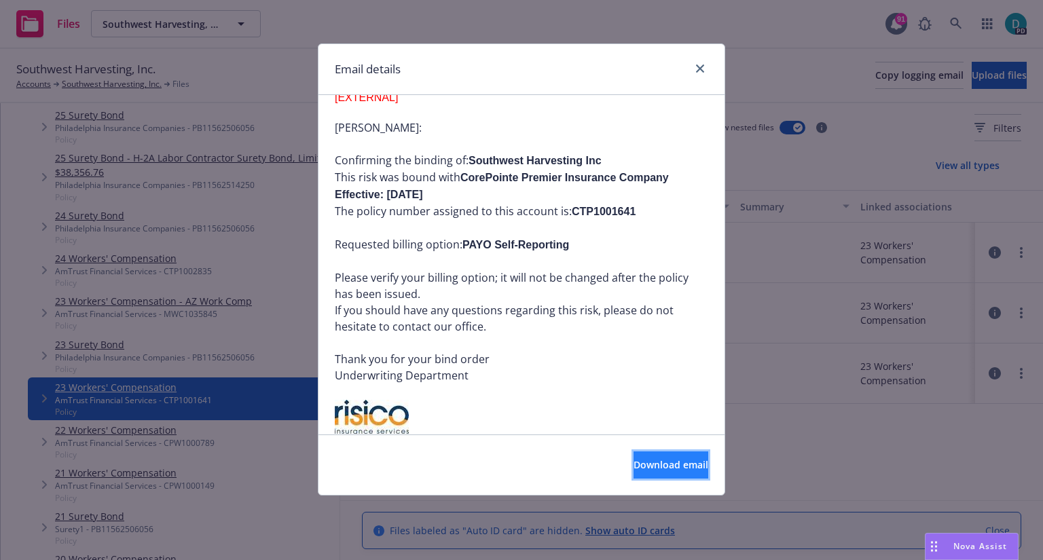
click at [633, 467] on span "Download email" at bounding box center [670, 464] width 75 height 13
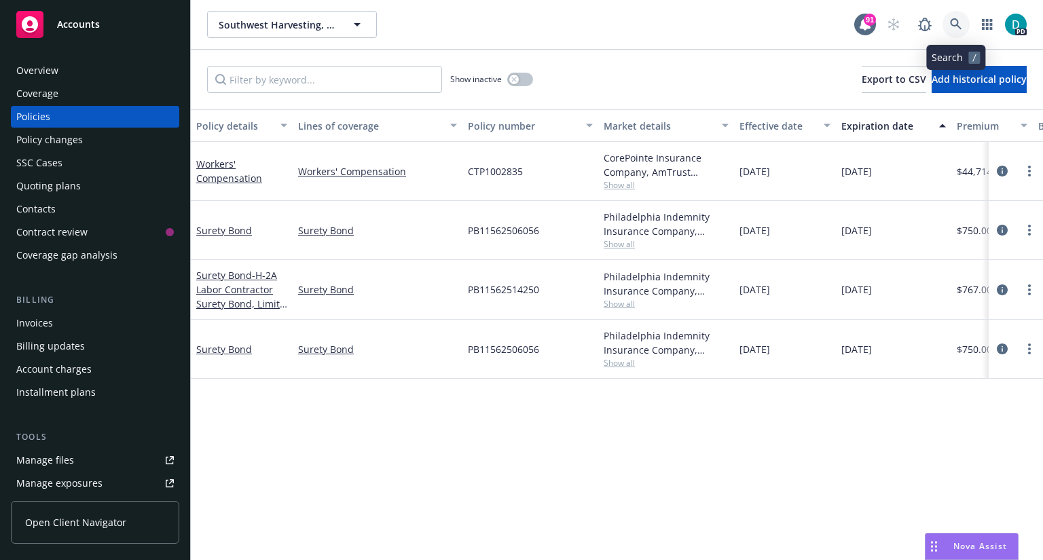
click at [954, 26] on icon at bounding box center [956, 24] width 12 height 12
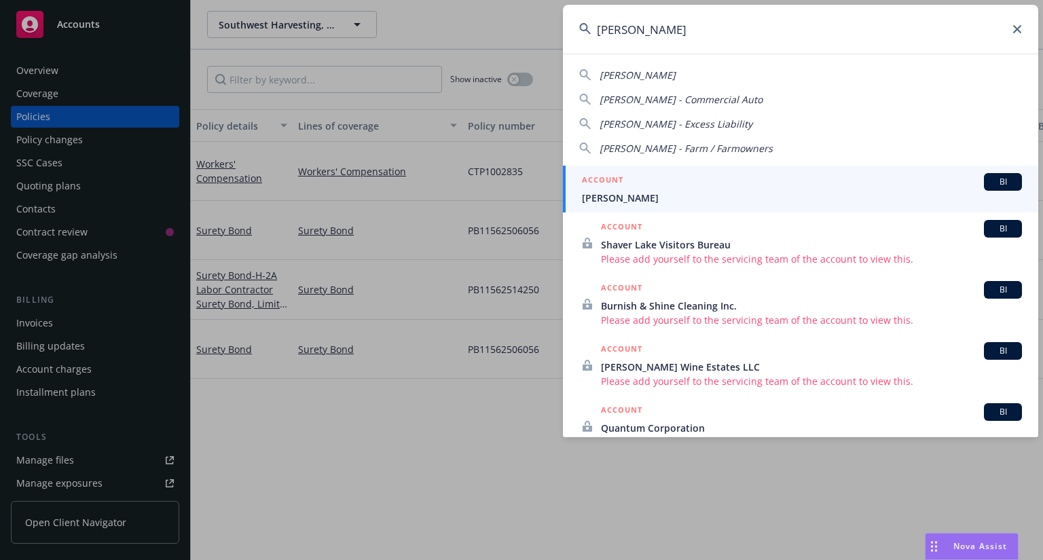
type input "shane burk"
click at [631, 188] on div "ACCOUNT BI" at bounding box center [802, 182] width 440 height 18
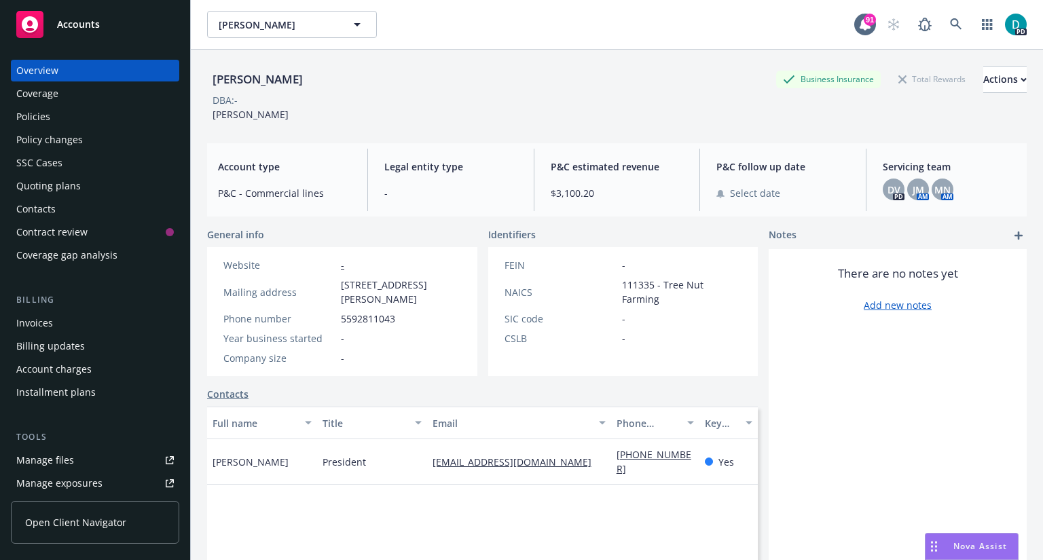
click at [60, 457] on div "Manage files" at bounding box center [45, 460] width 58 height 22
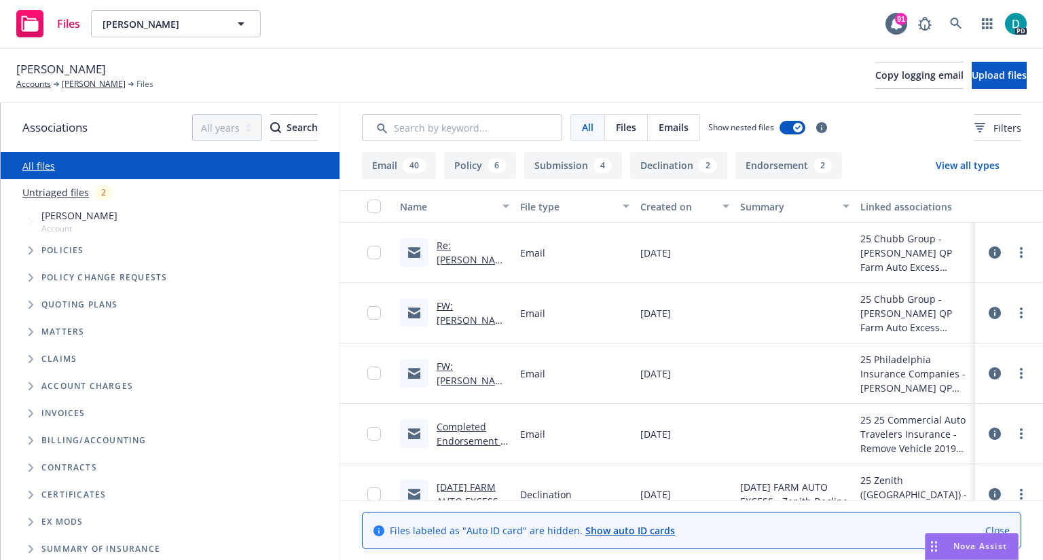
click at [29, 251] on icon "Tree Example" at bounding box center [31, 250] width 5 height 8
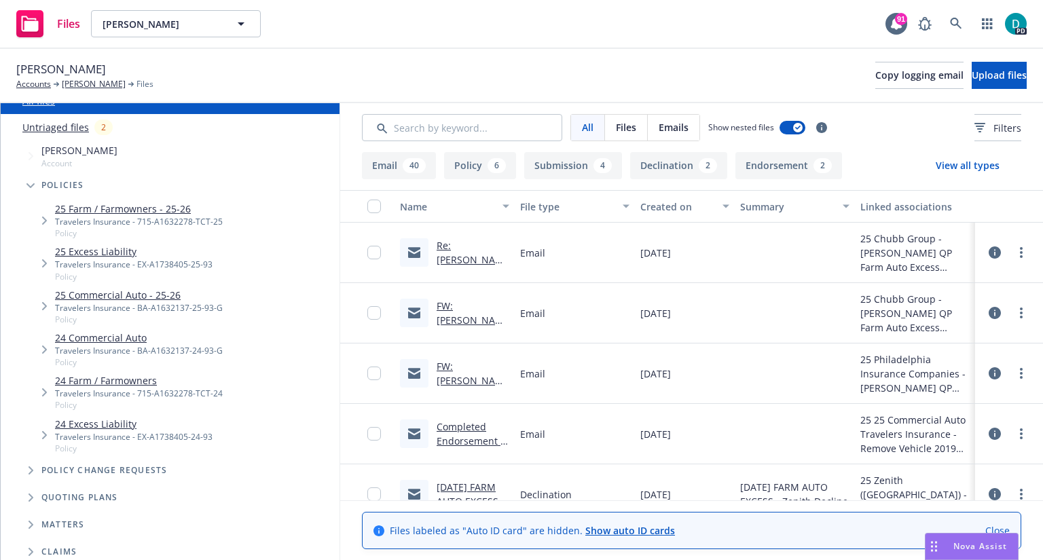
scroll to position [64, 0]
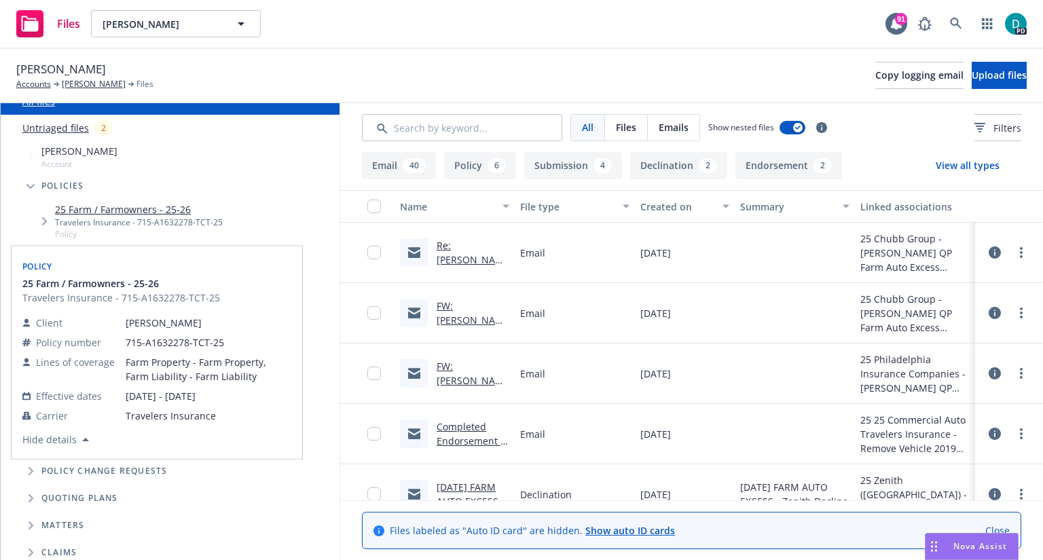
click at [170, 210] on link "25 Farm / Farmowners - 25-26" at bounding box center [139, 209] width 168 height 14
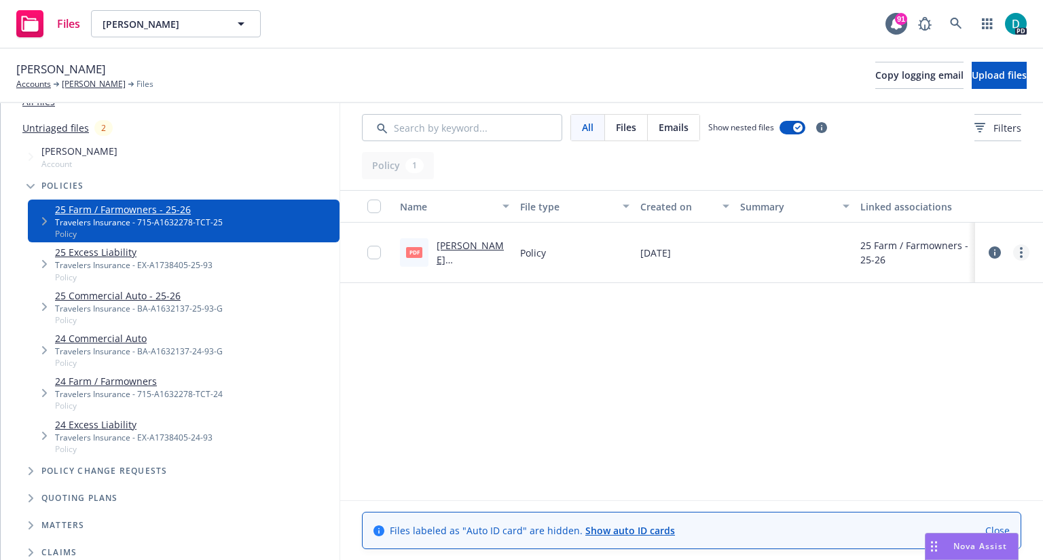
click at [1019, 248] on link "more" at bounding box center [1021, 252] width 16 height 16
click at [675, 401] on div "Name File type Created on Summary Linked associations pdf [PERSON_NAME] BURKHAR…" at bounding box center [691, 345] width 703 height 310
click at [444, 244] on link "[PERSON_NAME] BURKHART_715-A1632278_Renewal.pdf" at bounding box center [471, 281] width 71 height 84
click at [958, 16] on link at bounding box center [955, 23] width 27 height 27
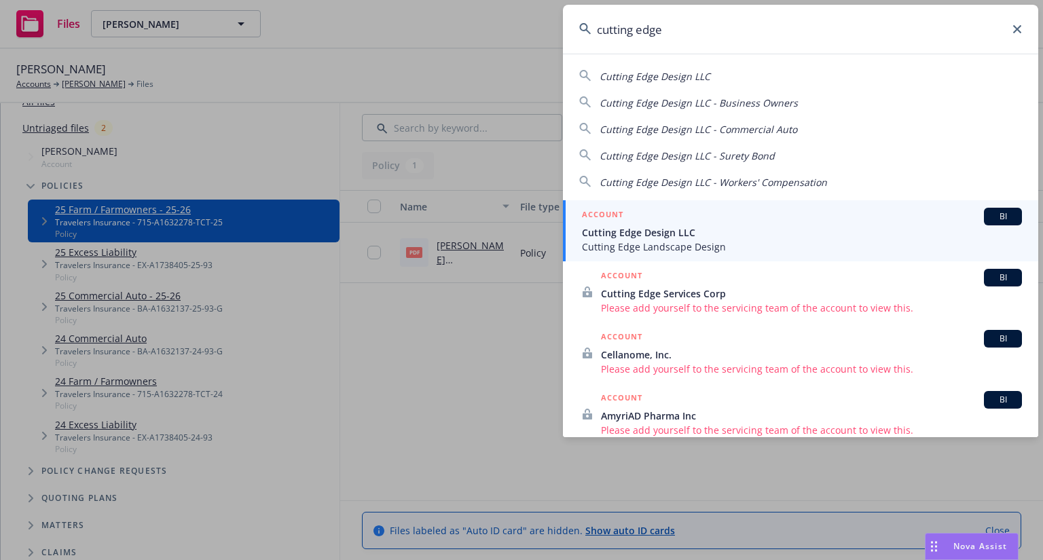
type input "cutting edge"
click at [650, 240] on span "Cutting Edge Landscape Design" at bounding box center [802, 247] width 440 height 14
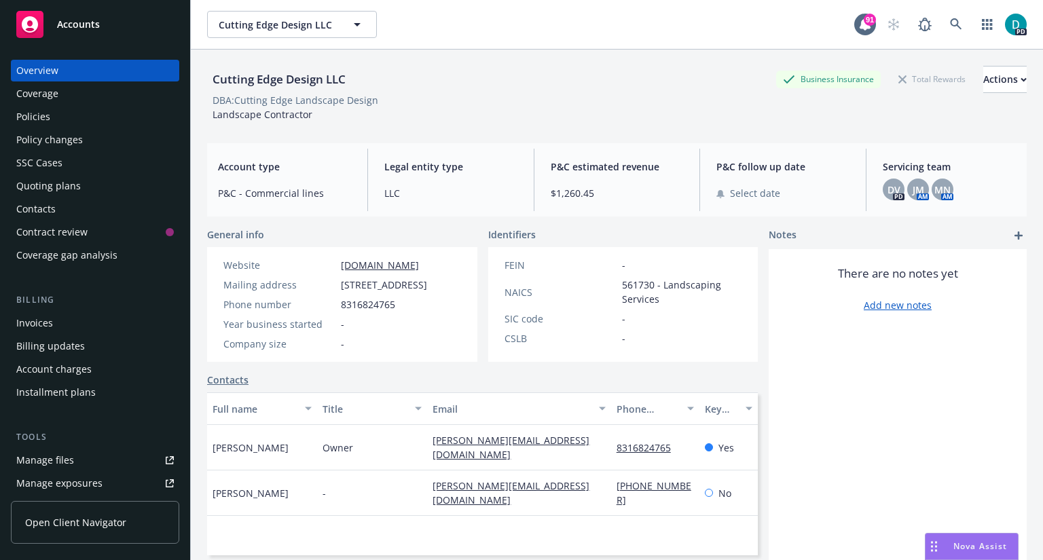
click at [45, 119] on div "Policies" at bounding box center [33, 117] width 34 height 22
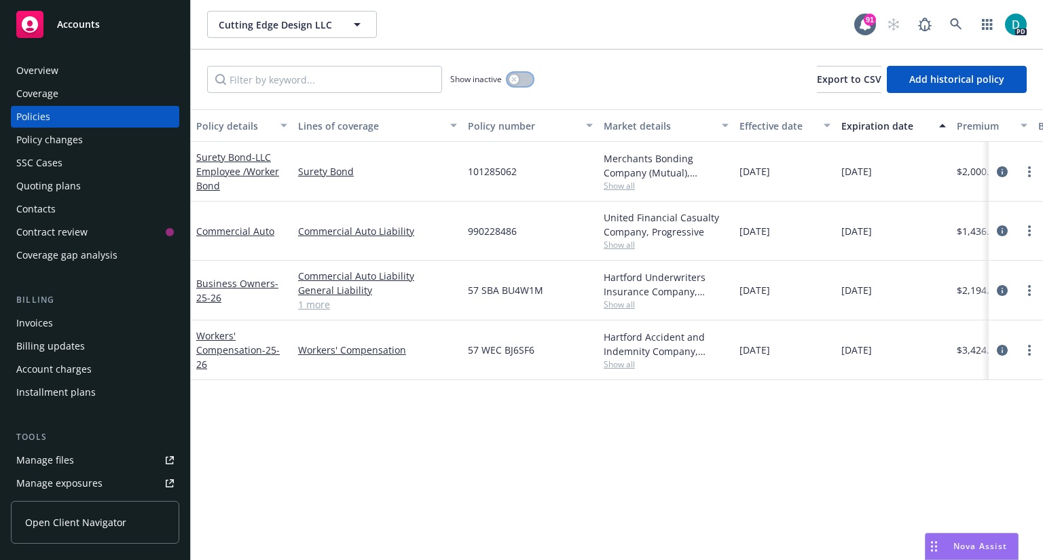
click at [519, 79] on button "button" at bounding box center [520, 80] width 26 height 14
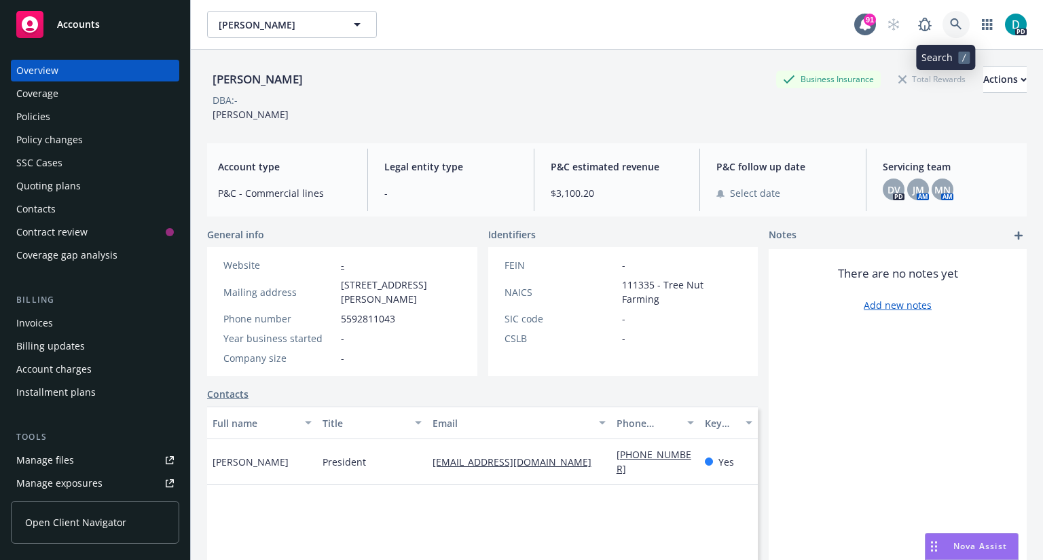
click at [950, 23] on icon at bounding box center [956, 24] width 12 height 12
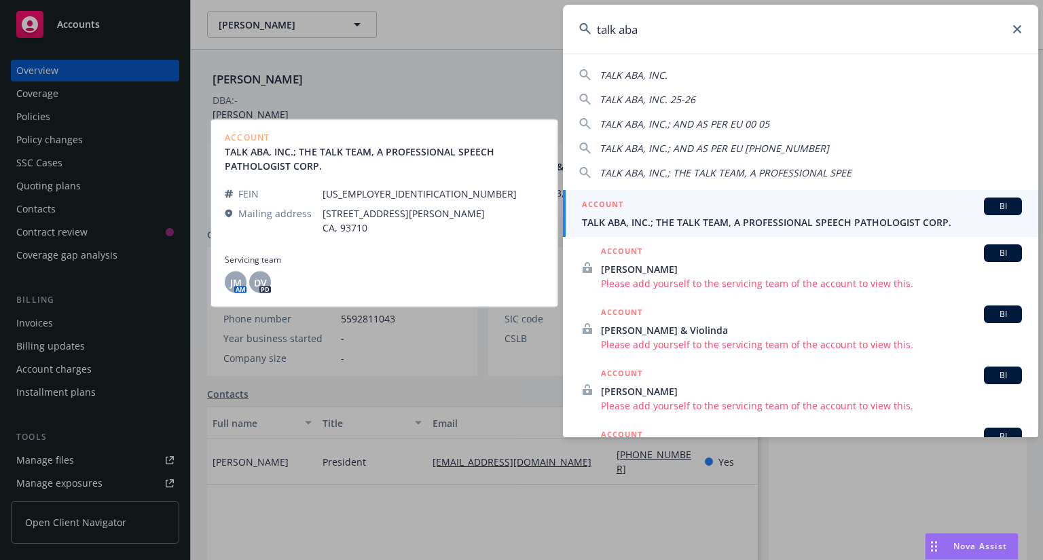
type input "talk aba"
click at [648, 216] on span "TALK ABA, INC.; THE TALK TEAM, A PROFESSIONAL SPEECH PATHOLOGIST CORP." at bounding box center [802, 222] width 440 height 14
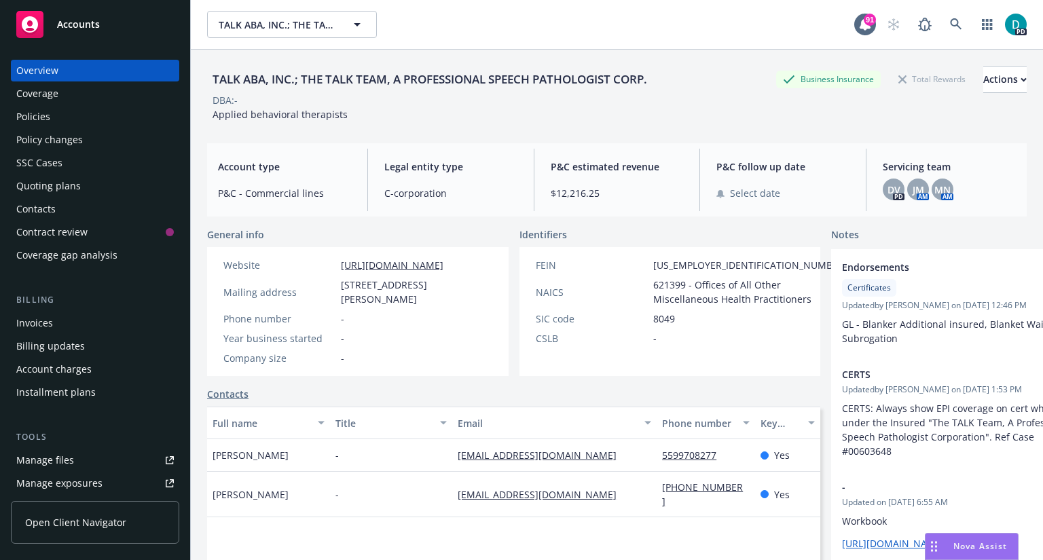
click at [39, 117] on div "Policies" at bounding box center [33, 117] width 34 height 22
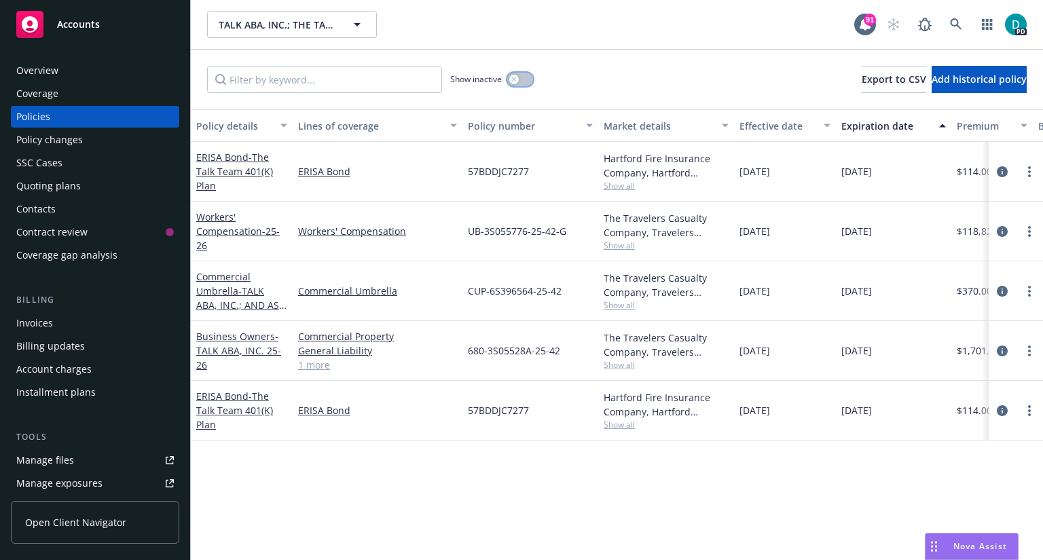
click at [513, 77] on icon "button" at bounding box center [513, 79] width 5 height 5
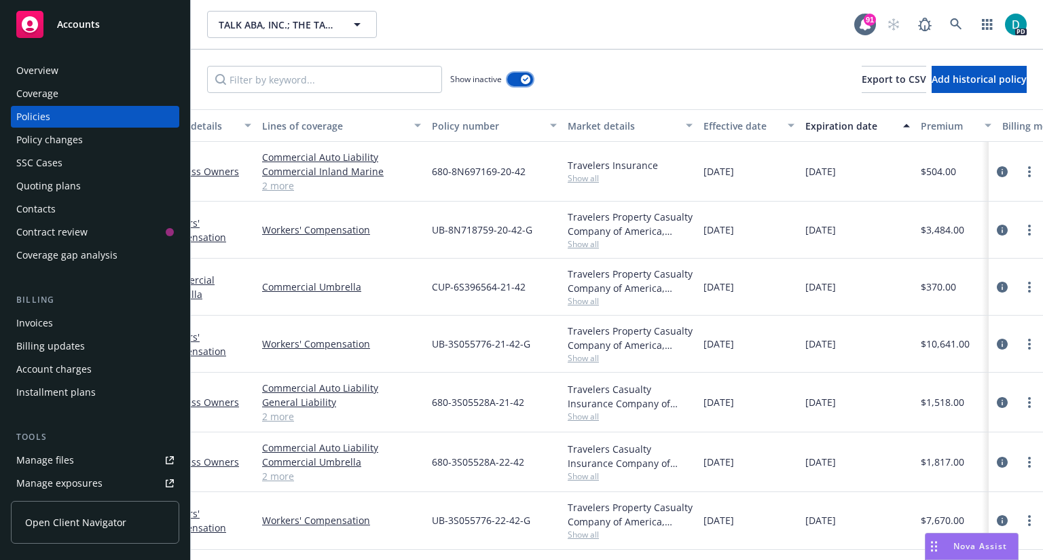
scroll to position [0, 54]
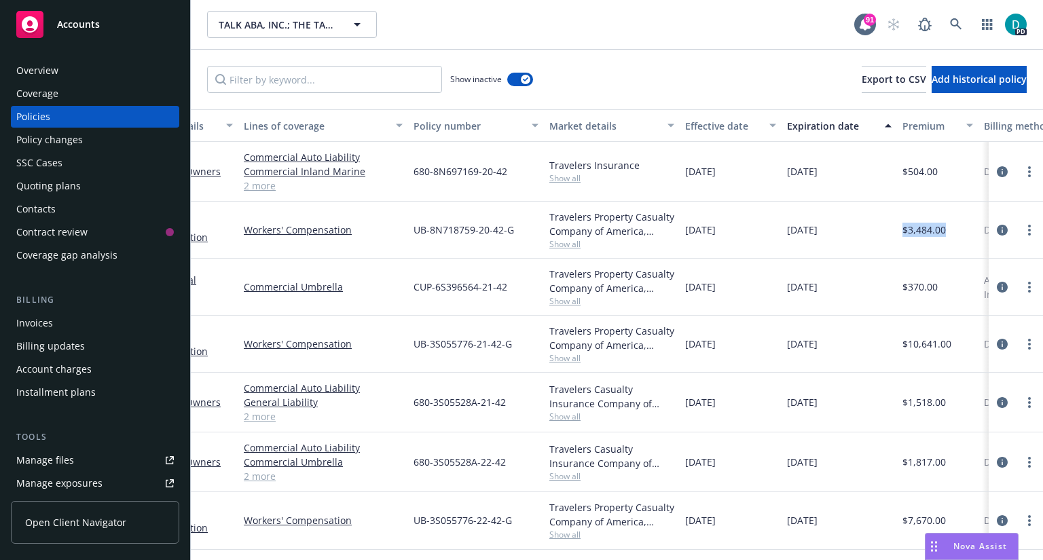
drag, startPoint x: 900, startPoint y: 229, endPoint x: 948, endPoint y: 227, distance: 48.2
click at [948, 227] on div "$3,484.00" at bounding box center [937, 230] width 81 height 57
copy span "$3,484.00"
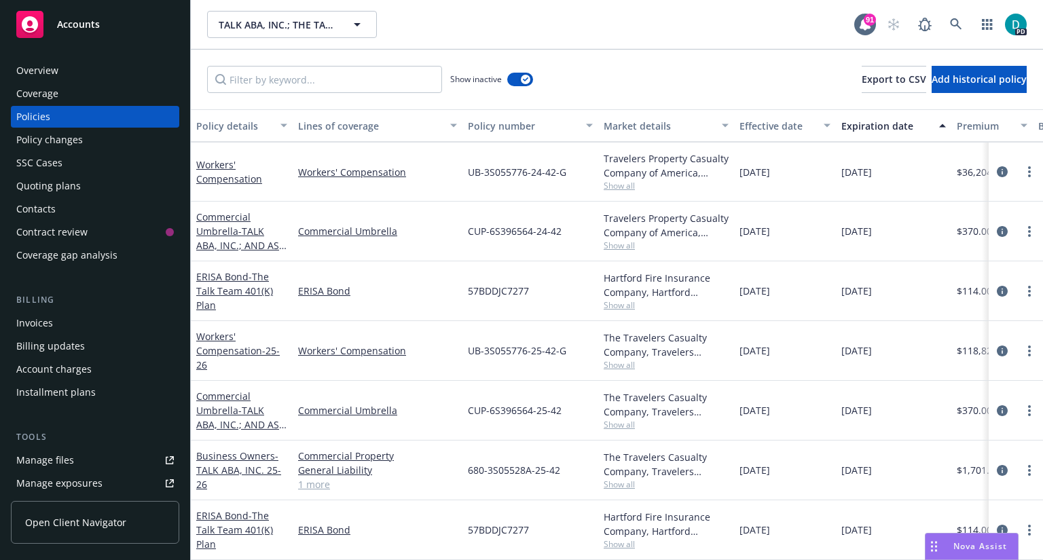
scroll to position [720, 60]
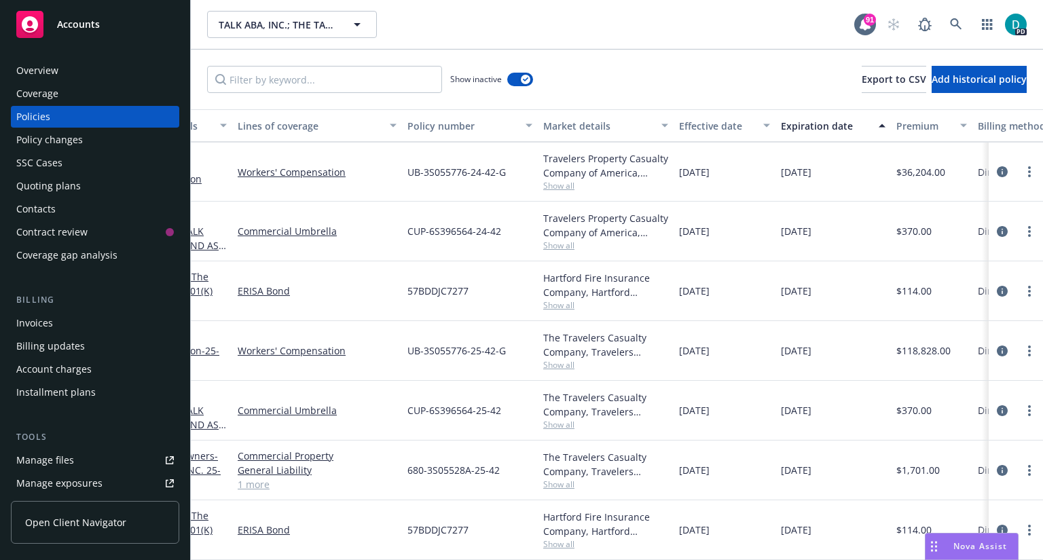
click at [45, 460] on div "Manage files" at bounding box center [45, 460] width 58 height 22
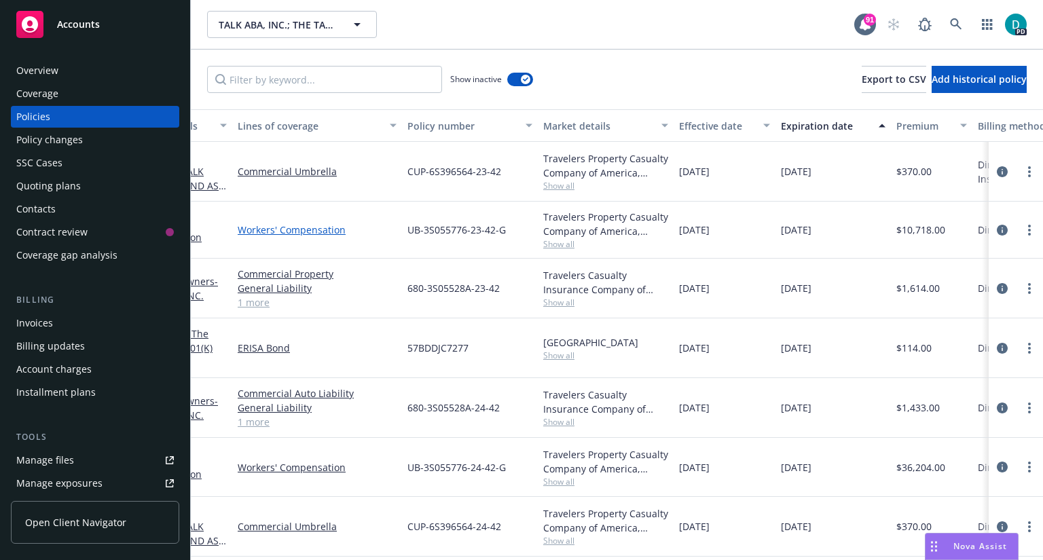
scroll to position [437, 0]
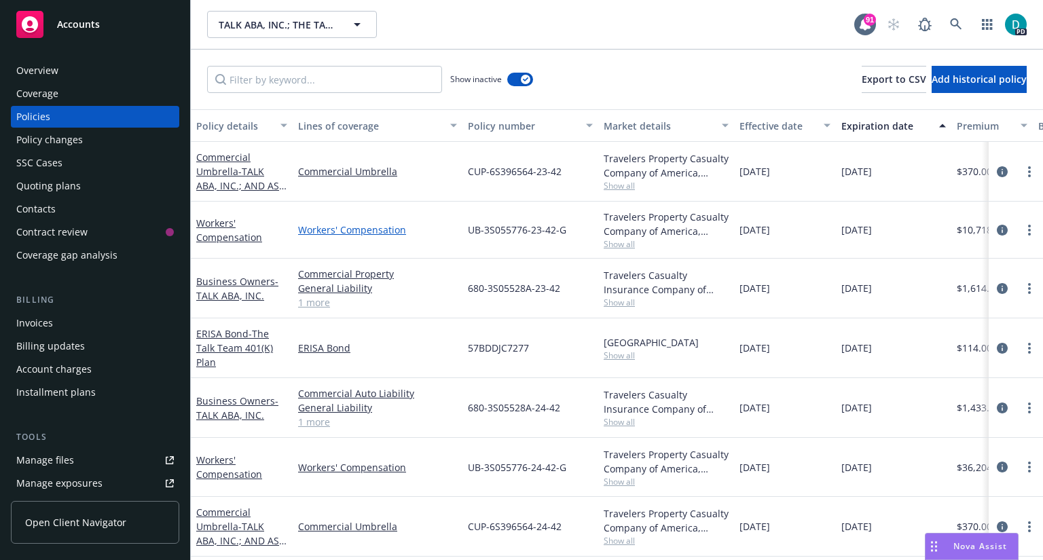
click at [349, 229] on link "Workers' Compensation" at bounding box center [377, 230] width 159 height 14
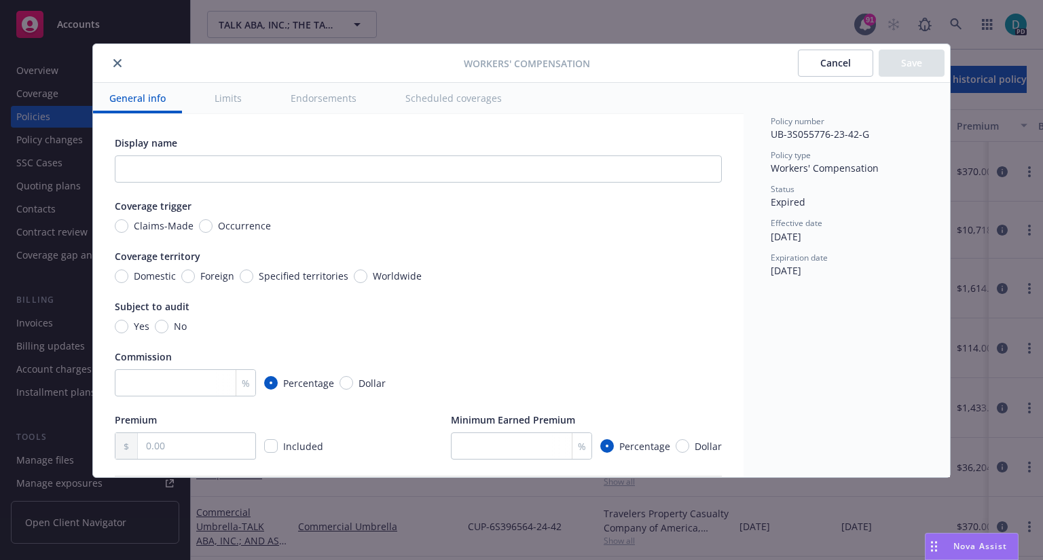
click at [117, 63] on icon "close" at bounding box center [117, 63] width 8 height 8
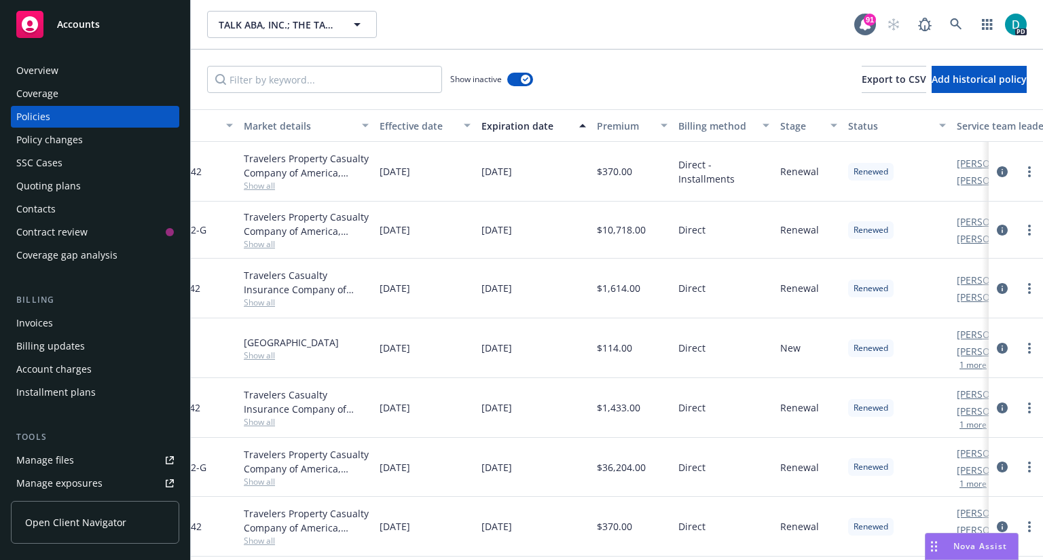
scroll to position [437, 364]
click at [1021, 228] on link "more" at bounding box center [1029, 230] width 16 height 16
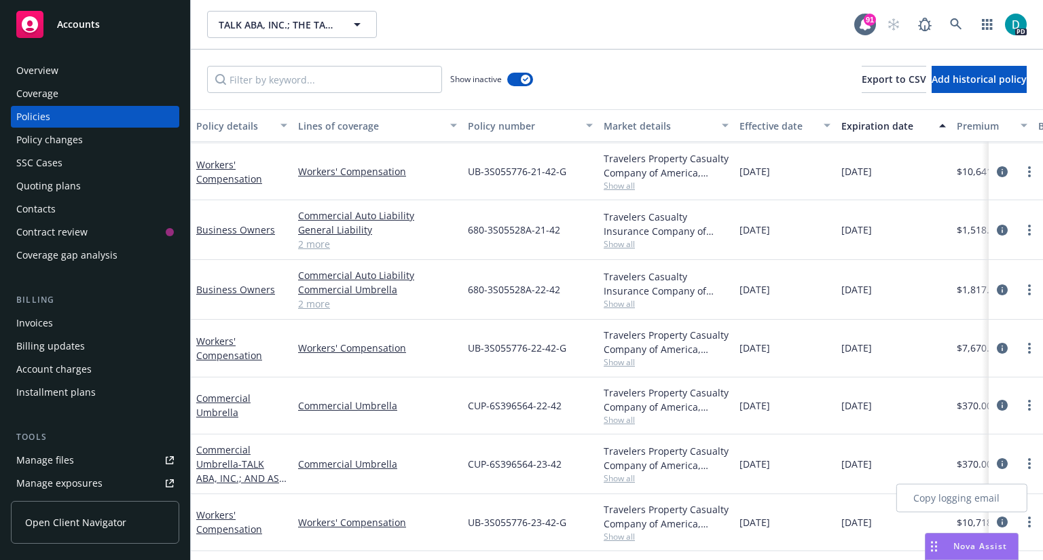
scroll to position [118, 0]
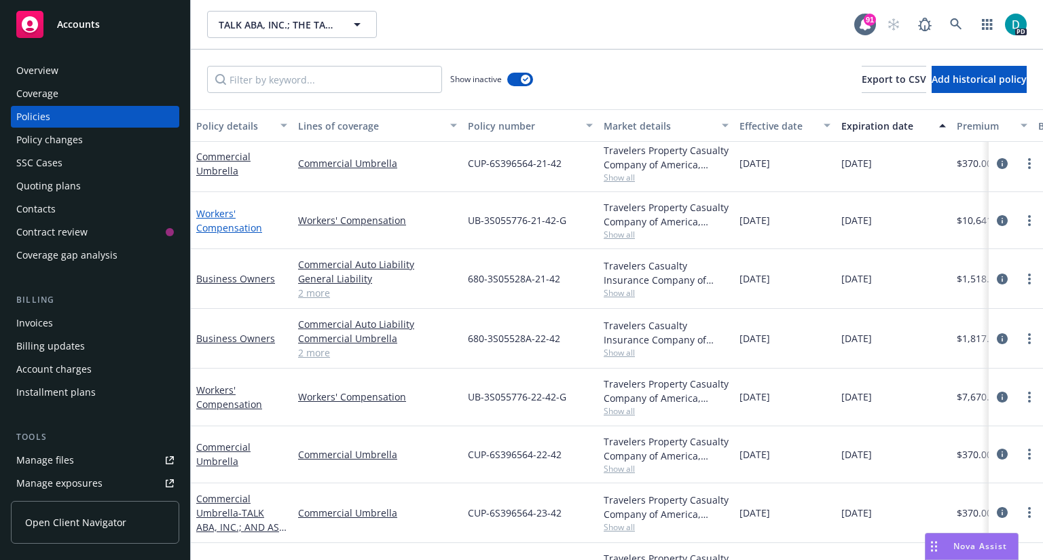
click at [225, 214] on link "Workers' Compensation" at bounding box center [229, 220] width 66 height 27
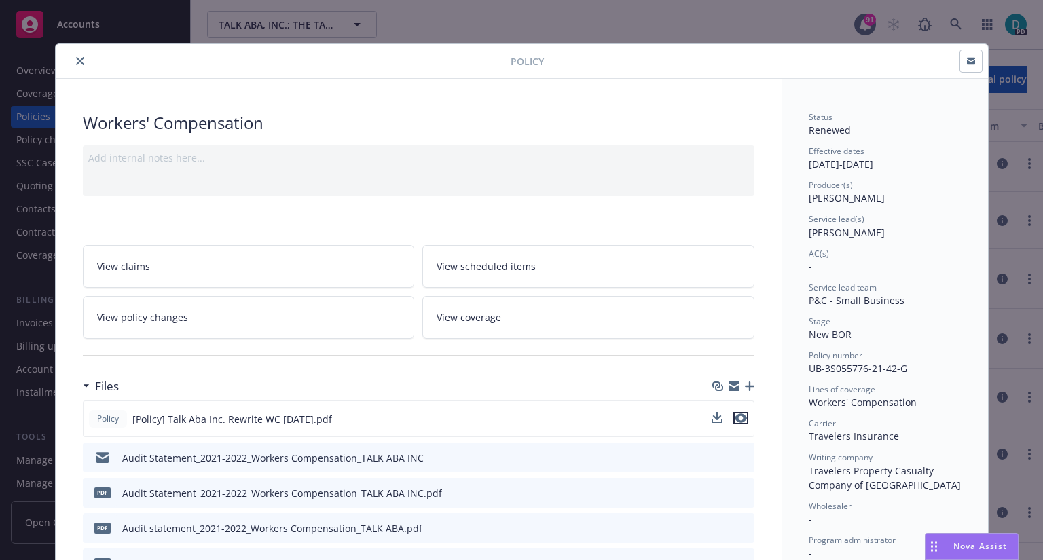
click at [738, 416] on icon "preview file" at bounding box center [740, 418] width 12 height 10
click at [75, 53] on button "close" at bounding box center [80, 61] width 16 height 16
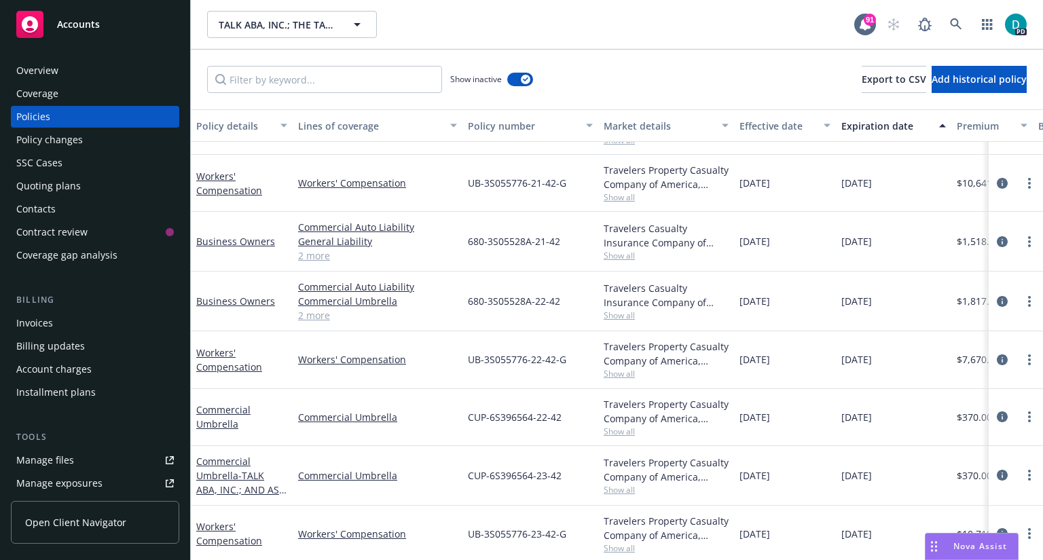
scroll to position [156, 0]
click at [211, 354] on link "Workers' Compensation" at bounding box center [229, 359] width 66 height 27
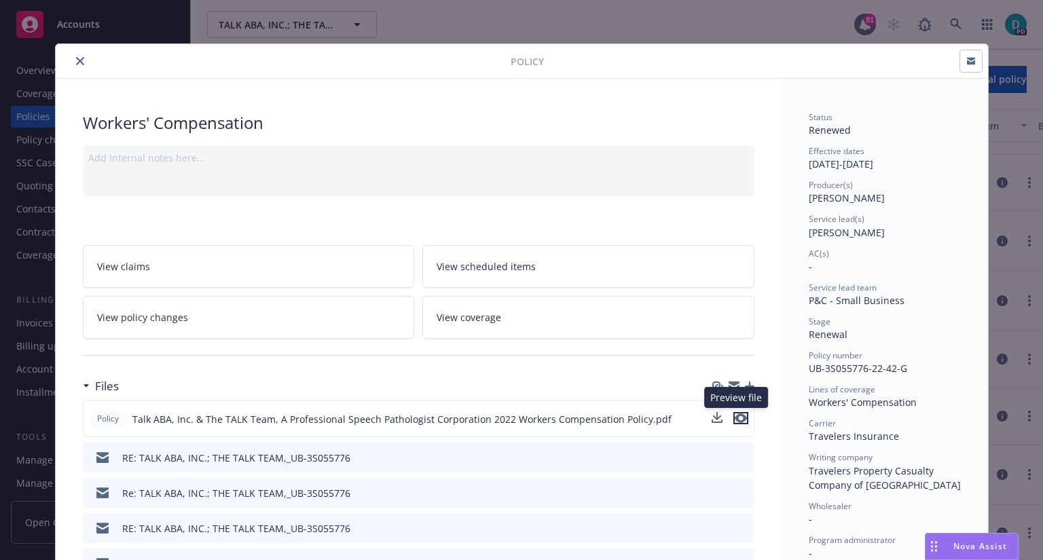
click at [735, 416] on icon "preview file" at bounding box center [740, 418] width 12 height 10
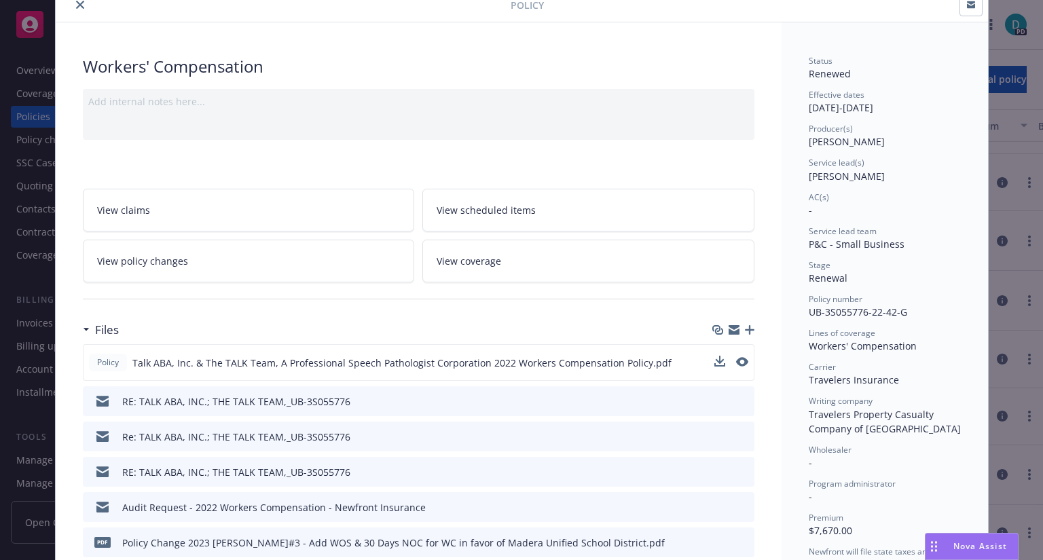
scroll to position [54, 0]
click at [76, 10] on icon "close" at bounding box center [80, 7] width 8 height 8
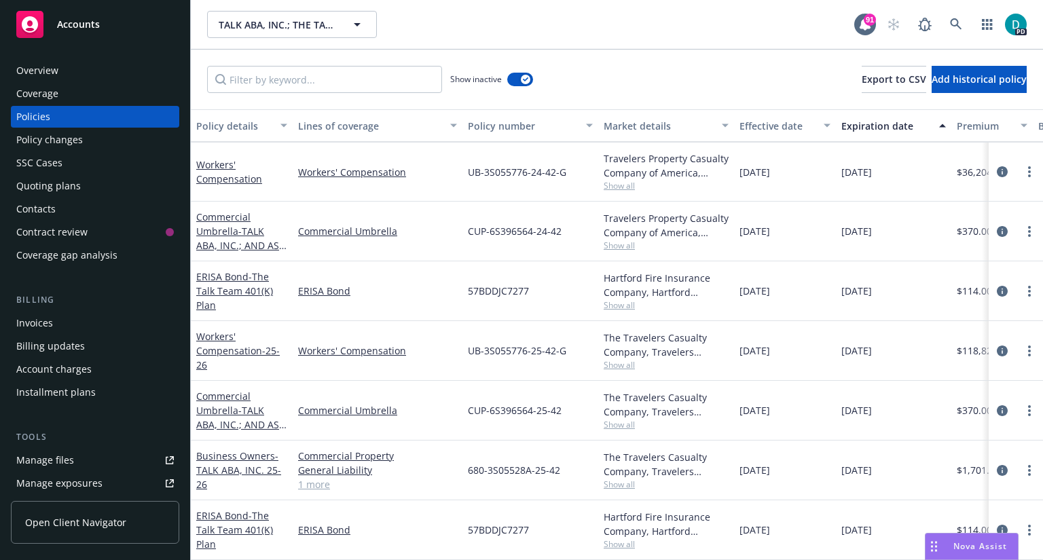
scroll to position [720, 0]
click at [221, 332] on link "Workers' Compensation - 25-26" at bounding box center [237, 350] width 83 height 41
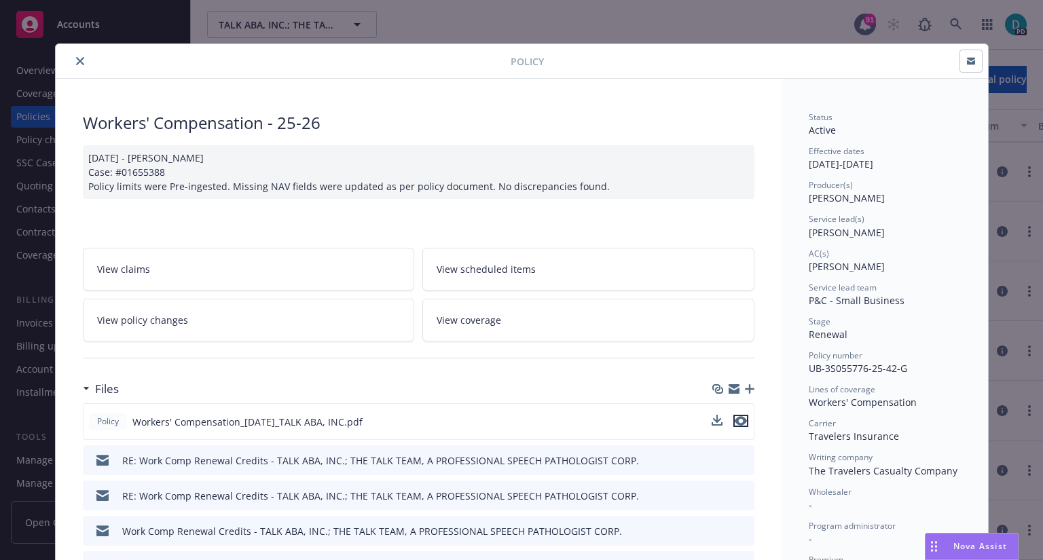
click at [740, 420] on icon "preview file" at bounding box center [740, 421] width 12 height 10
click at [72, 56] on button "close" at bounding box center [80, 61] width 16 height 16
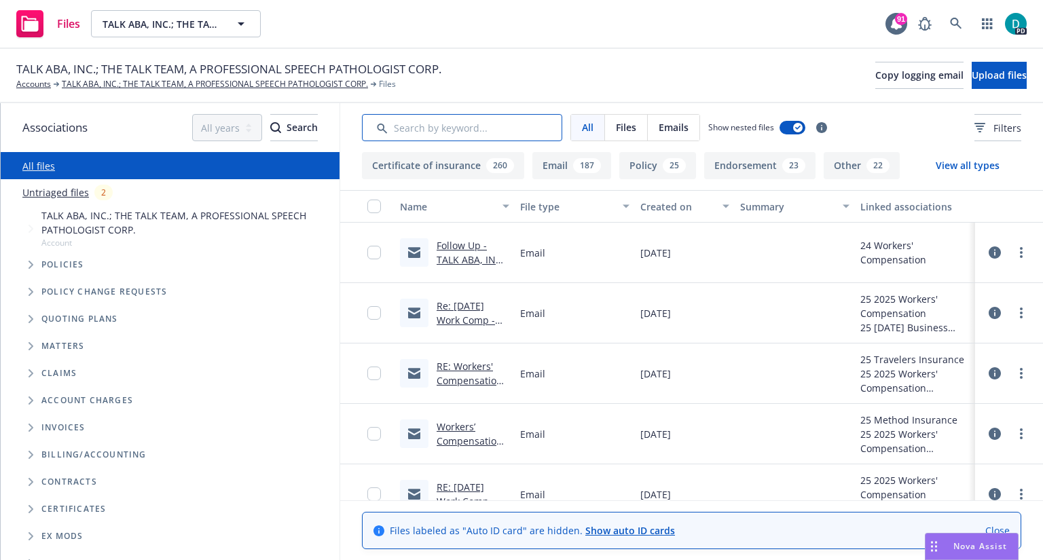
click at [469, 134] on input "Search by keyword..." at bounding box center [462, 127] width 200 height 27
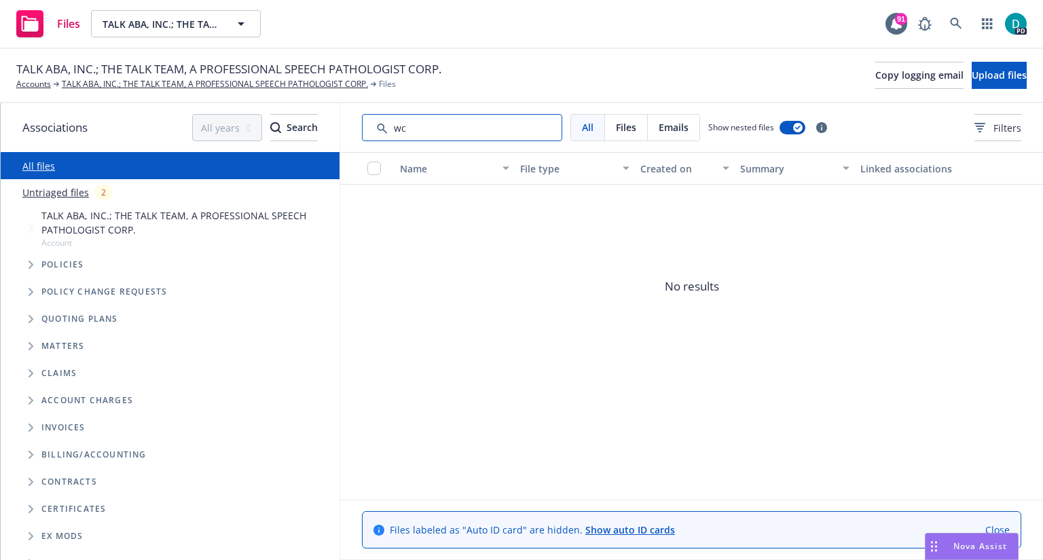
type input "w"
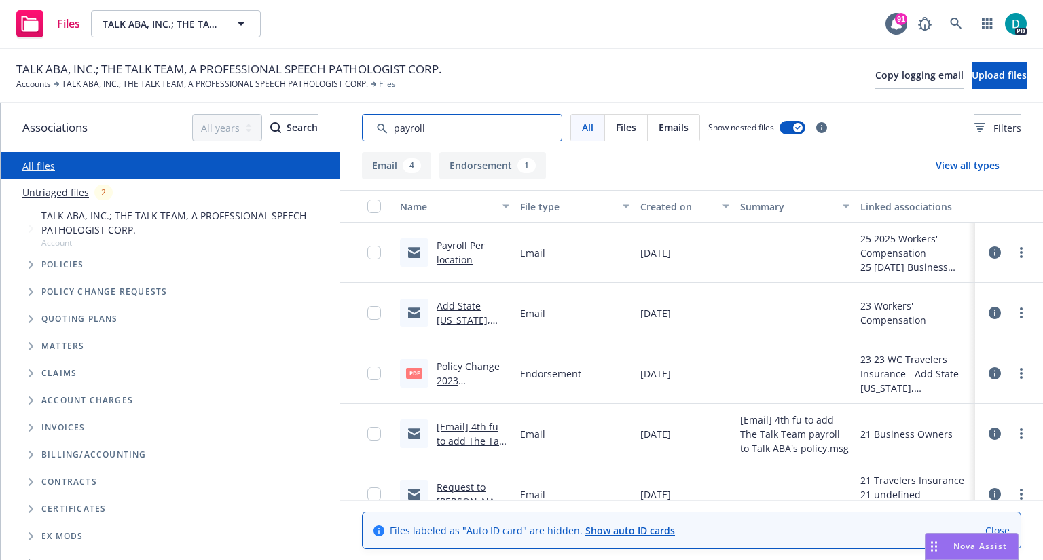
type input "payroll"
click at [60, 270] on div "Policies" at bounding box center [176, 264] width 325 height 27
click at [69, 264] on span "Policies" at bounding box center [62, 265] width 43 height 8
click at [28, 259] on span "Tree Example" at bounding box center [31, 265] width 22 height 22
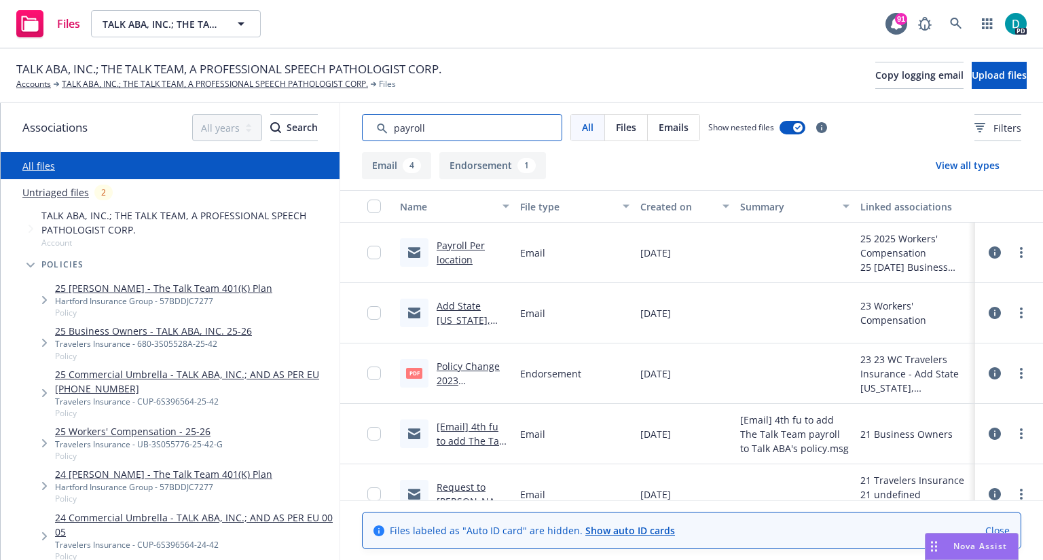
drag, startPoint x: 477, startPoint y: 130, endPoint x: 331, endPoint y: 134, distance: 146.0
click at [331, 134] on div "Associations All years 2027 2026 2025 2024 2023 2022 2021 2020 2019 2018 2017 2…" at bounding box center [522, 331] width 1042 height 457
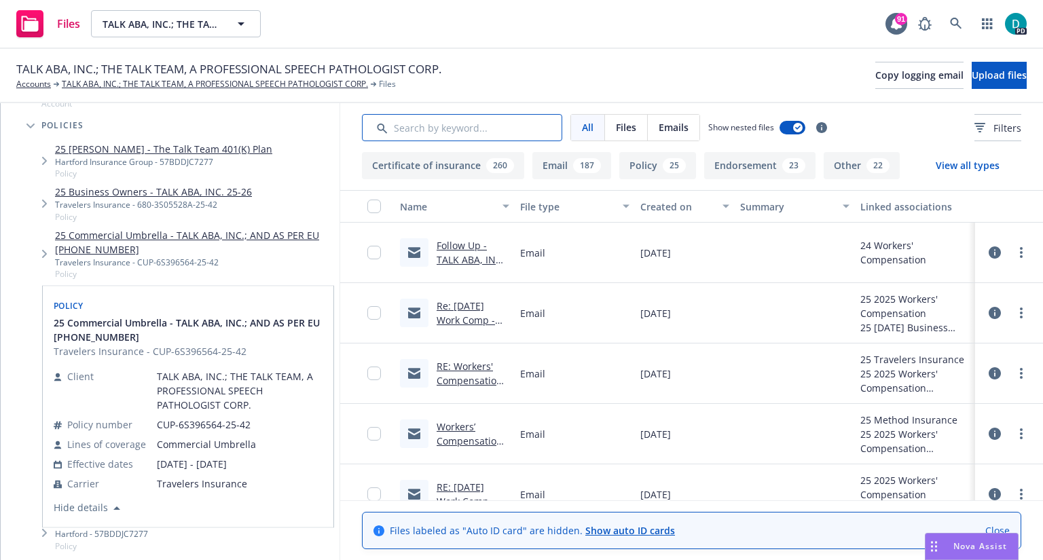
scroll to position [140, 0]
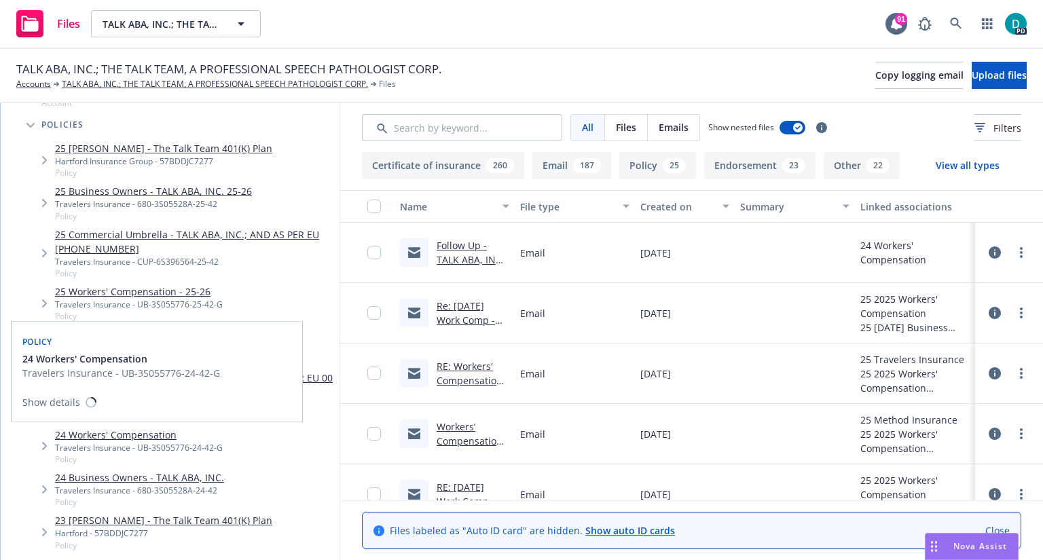
click at [79, 431] on link "24 Workers' Compensation" at bounding box center [139, 435] width 168 height 14
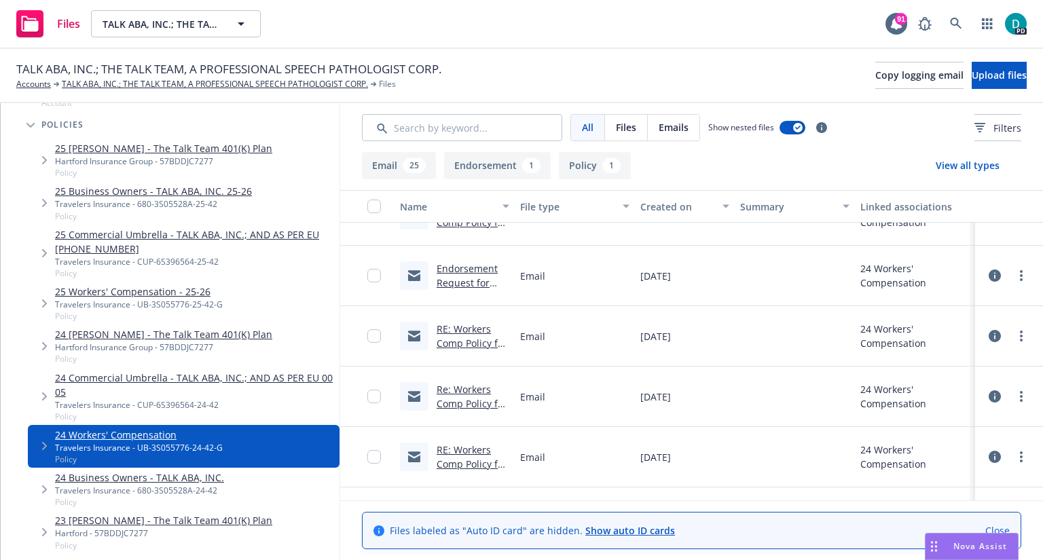
scroll to position [448, 0]
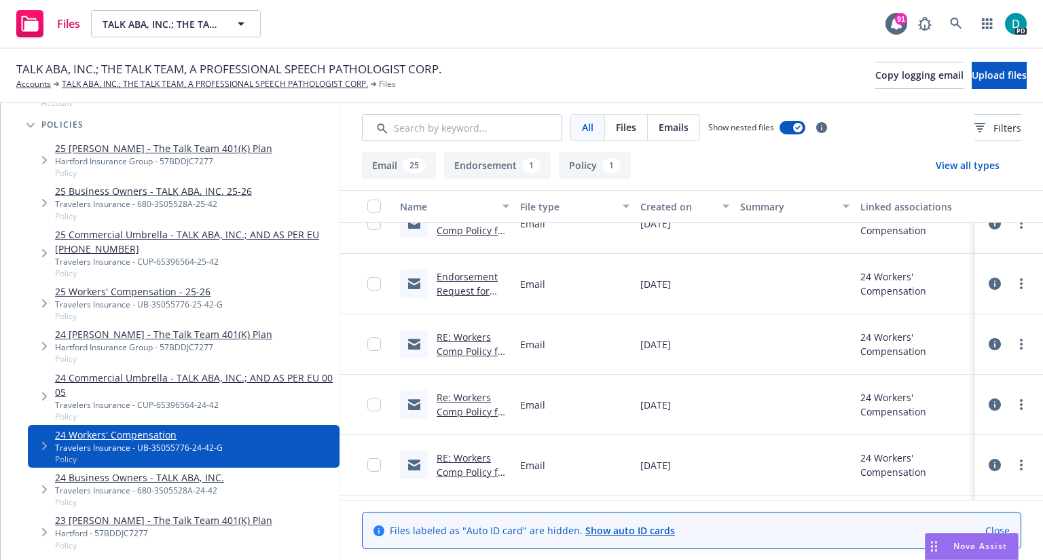
click at [589, 174] on button "Policy 1" at bounding box center [595, 165] width 72 height 27
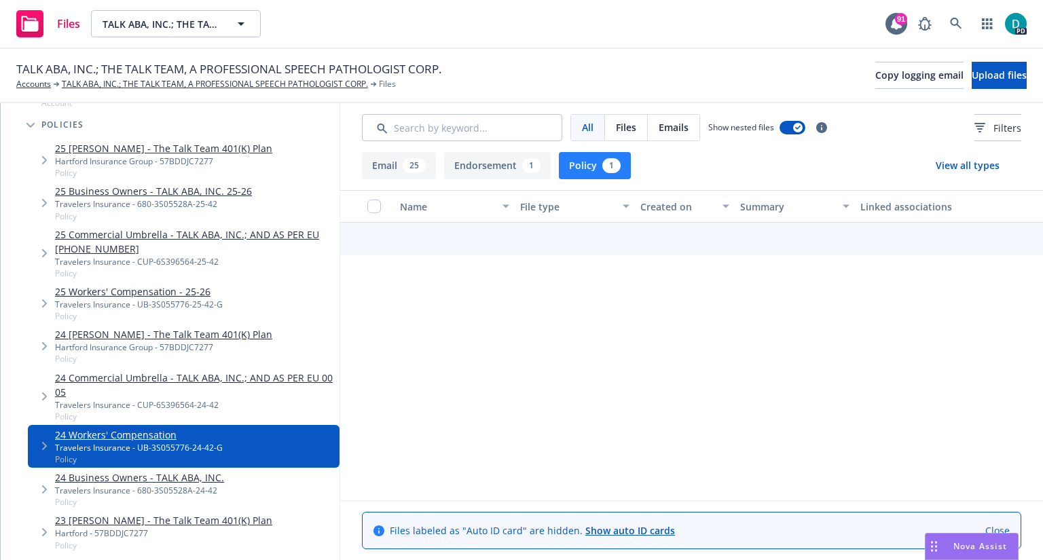
scroll to position [0, 0]
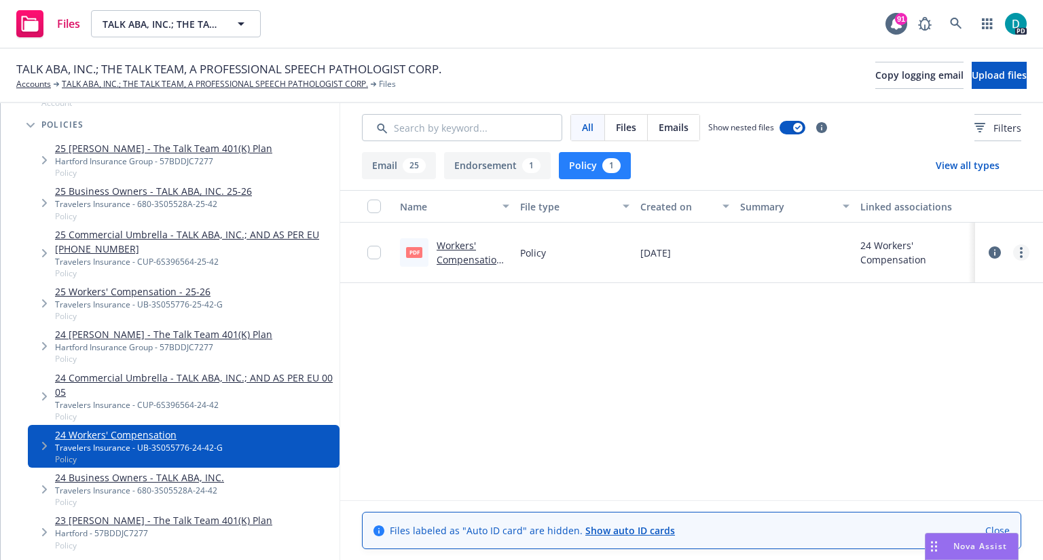
click at [1021, 250] on icon "more" at bounding box center [1021, 252] width 3 height 11
click at [615, 386] on div "Name File type Created on Summary Linked associations pdf Workers' Compensation…" at bounding box center [691, 345] width 703 height 310
click at [461, 242] on link "Workers' Compensation_[DATE]_TALK ABA, INC.; THE TALK TEAM, A PROFESSIONAL SPEE…" at bounding box center [471, 302] width 70 height 127
